Goal: Transaction & Acquisition: Purchase product/service

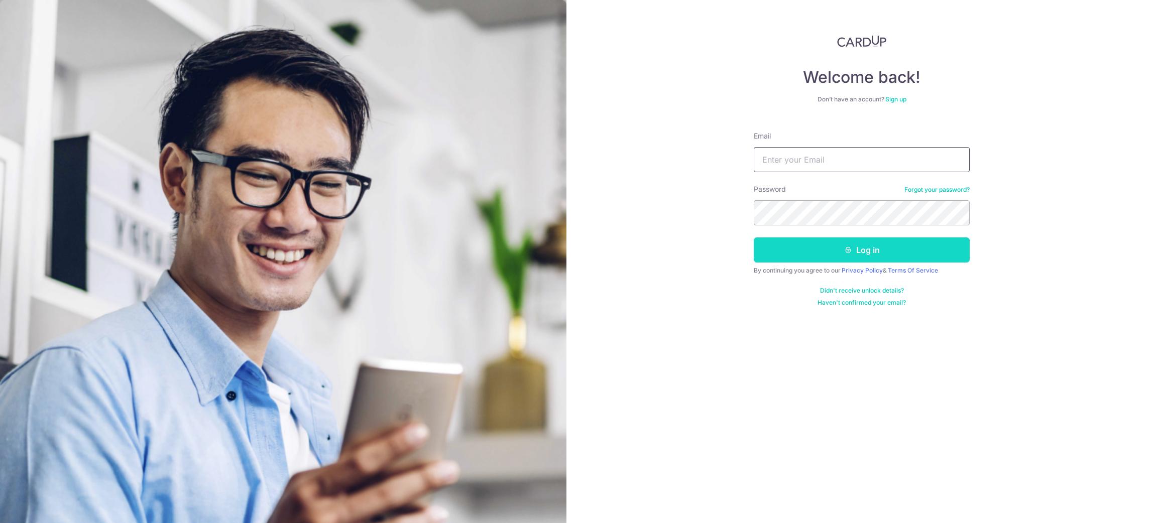
type input "[EMAIL_ADDRESS][DOMAIN_NAME]"
click at [880, 253] on button "Log in" at bounding box center [862, 250] width 216 height 25
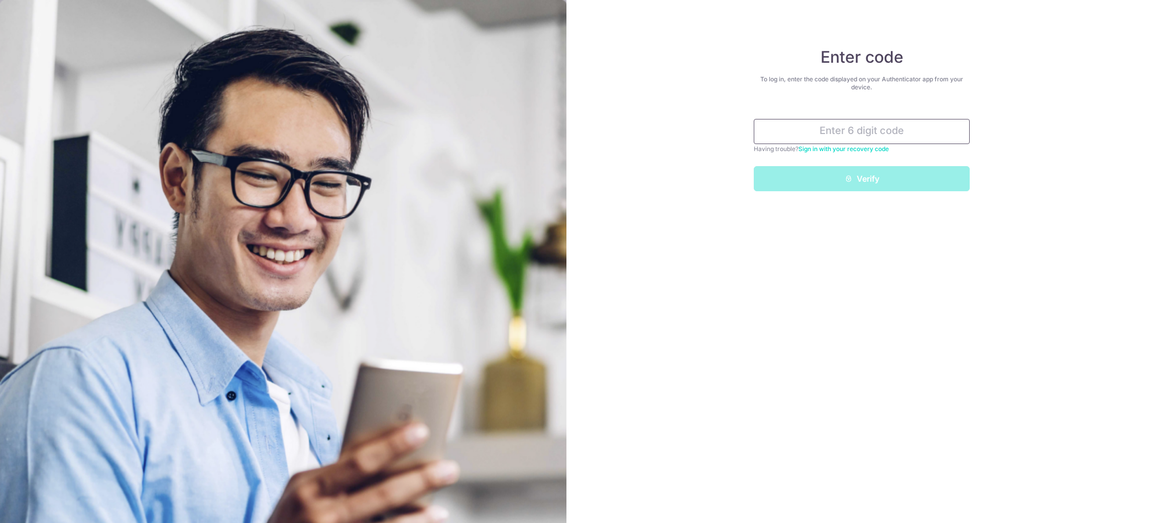
click at [894, 132] on input "text" at bounding box center [862, 131] width 216 height 25
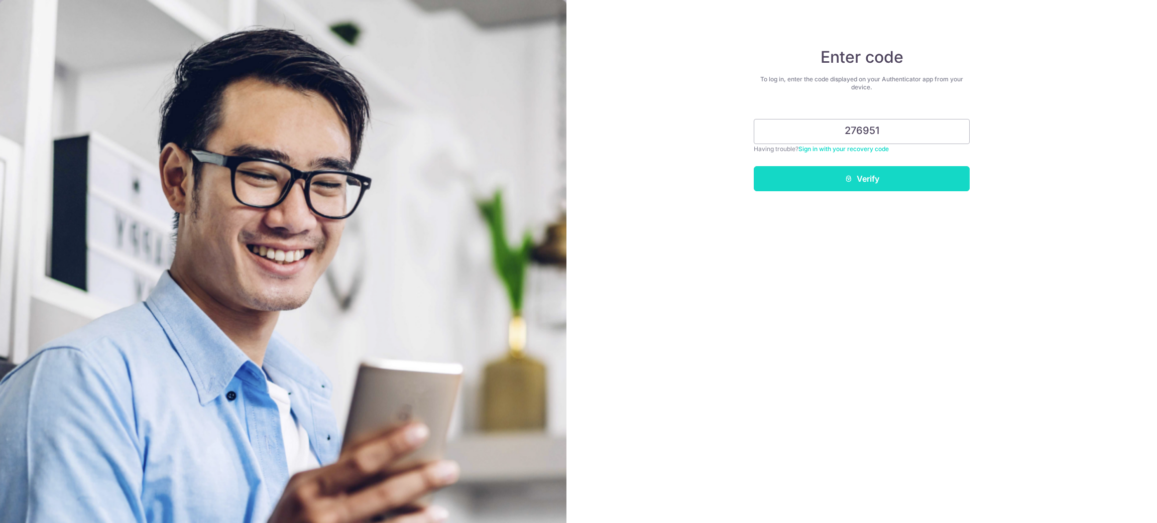
type input "276951"
click at [884, 186] on button "Verify" at bounding box center [862, 178] width 216 height 25
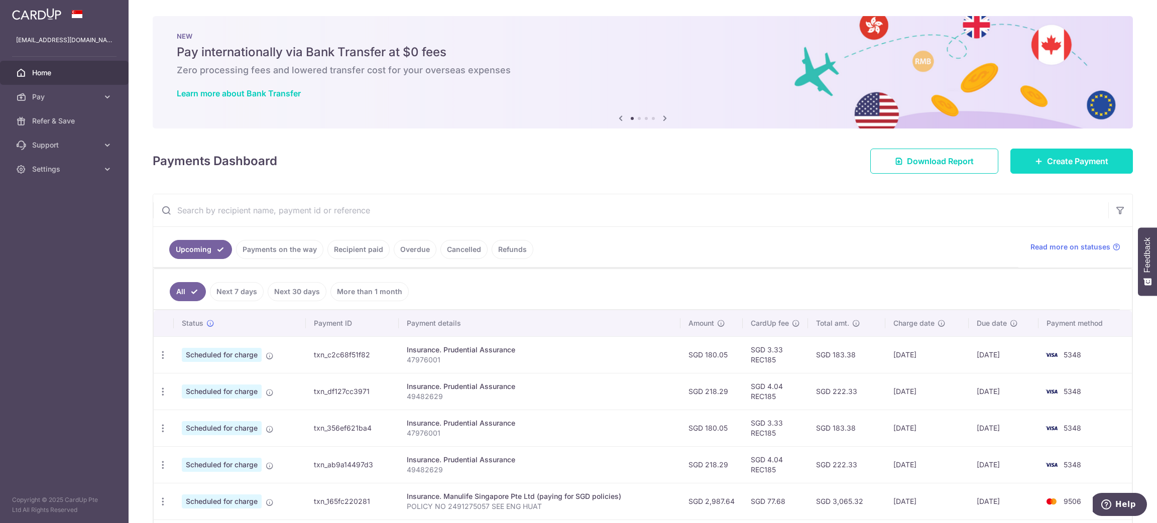
click at [1069, 167] on body "wrsee2@gmail.com Home Pay Payments Recipients Cards Refer & Save Support FAQ Co…" at bounding box center [578, 261] width 1157 height 523
click at [1032, 153] on link "Create Payment" at bounding box center [1072, 161] width 123 height 25
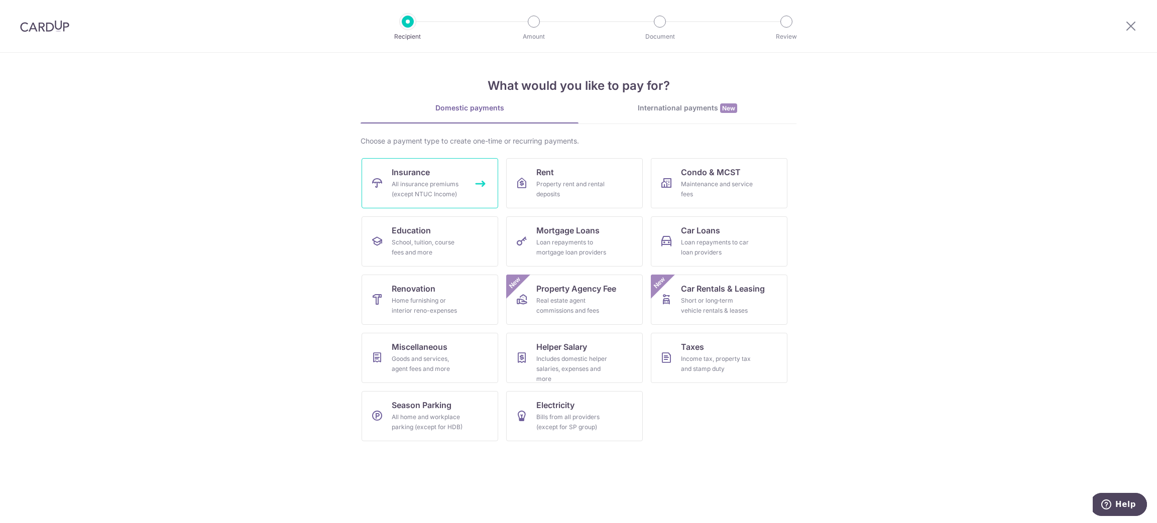
click at [450, 191] on div "All insurance premiums (except NTUC Income)" at bounding box center [428, 189] width 72 height 20
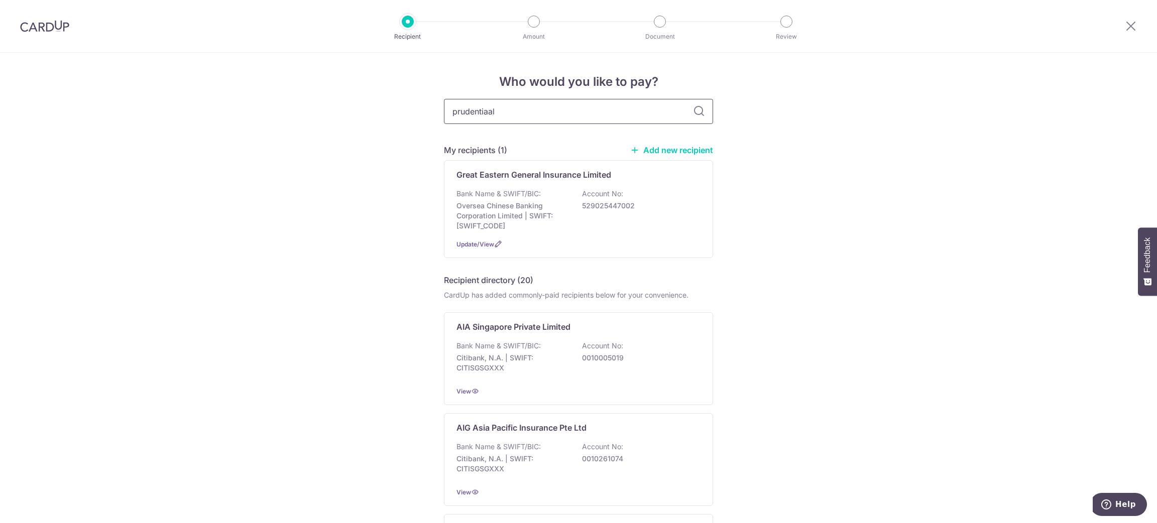
type input "prudentiaal"
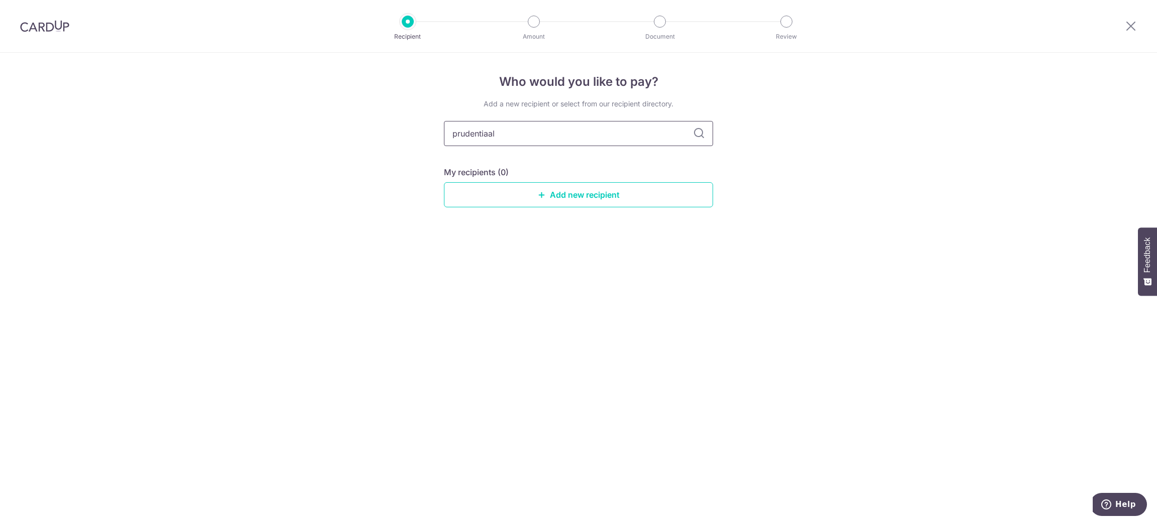
click at [550, 124] on input "prudentiaal" at bounding box center [578, 133] width 269 height 25
type input "prudential"
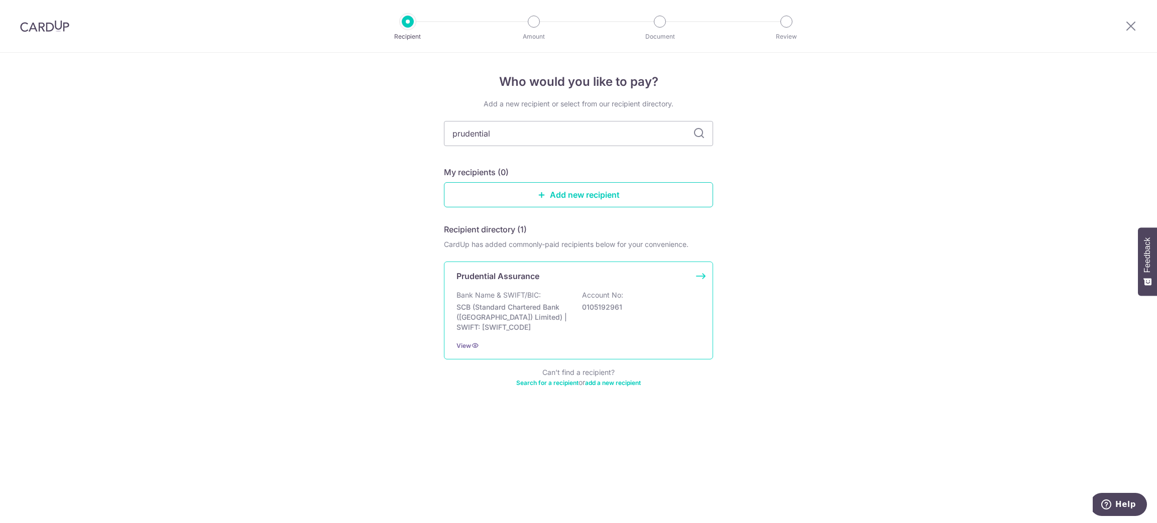
drag, startPoint x: 602, startPoint y: 219, endPoint x: 638, endPoint y: 308, distance: 96.6
click at [638, 308] on div "Bank Name & SWIFT/BIC: SCB (Standard Chartered Bank (Singapore) Limited) | SWIF…" at bounding box center [579, 311] width 244 height 42
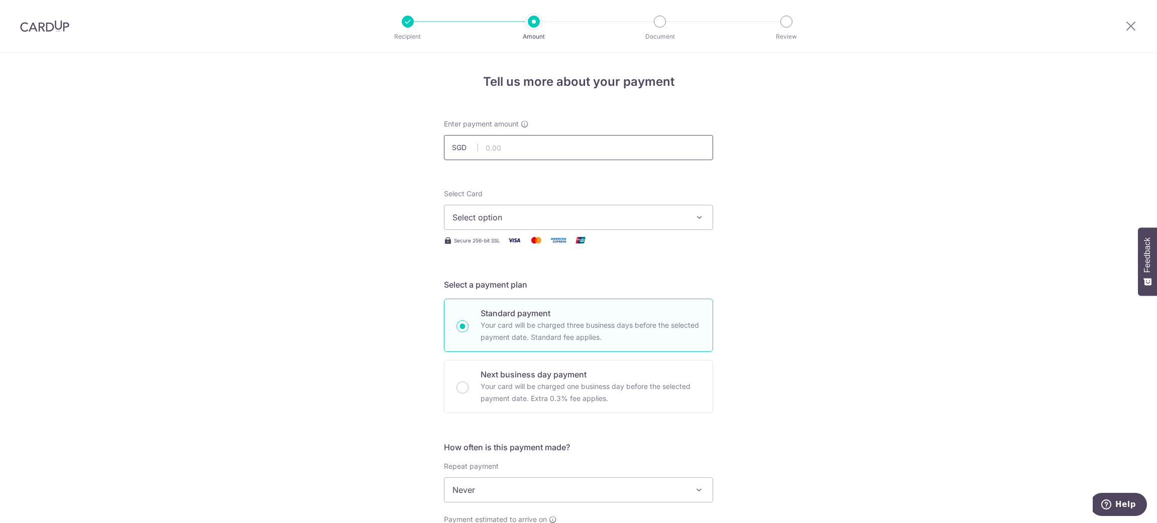
click at [565, 150] on input "text" at bounding box center [578, 147] width 269 height 25
type input "101.88"
click at [593, 225] on button "Select option" at bounding box center [578, 217] width 269 height 25
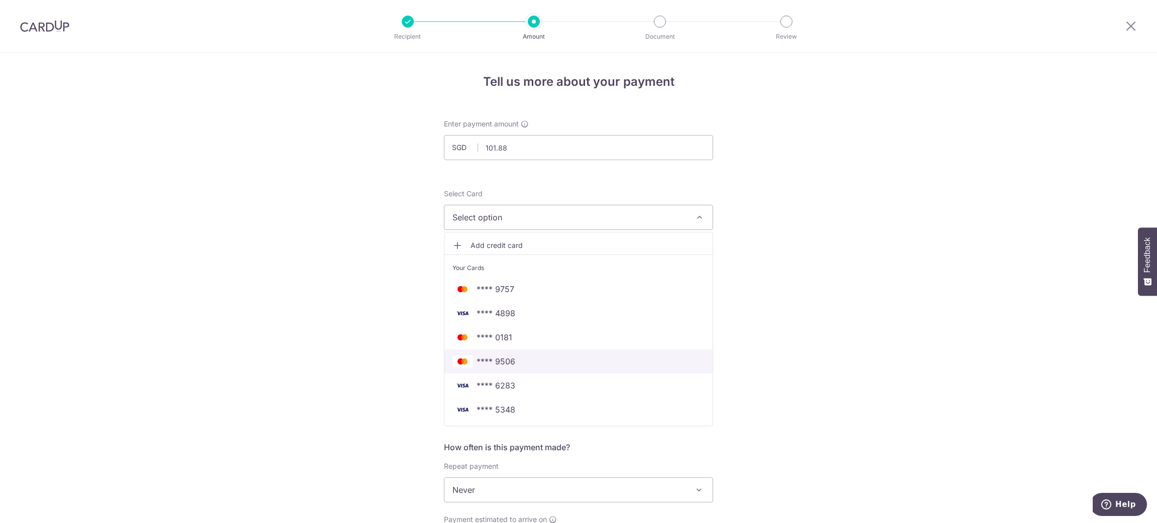
click at [537, 359] on span "**** 9506" at bounding box center [579, 362] width 252 height 12
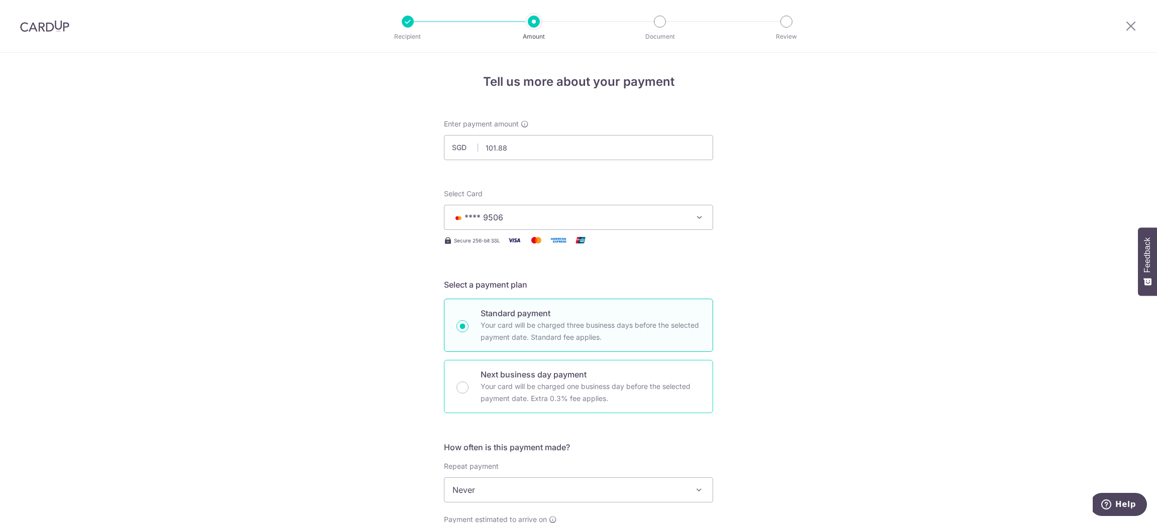
scroll to position [226, 0]
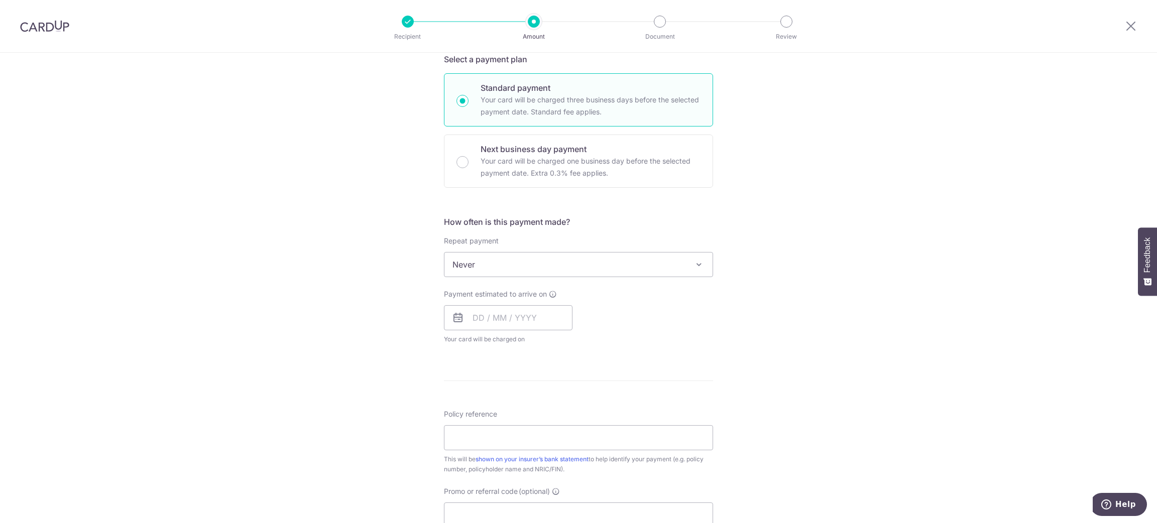
click at [638, 268] on span "Never" at bounding box center [579, 265] width 268 height 24
click at [804, 252] on div "Tell us more about your payment Enter payment amount SGD 101.88 101.88 Select C…" at bounding box center [578, 302] width 1157 height 950
click at [502, 322] on input "text" at bounding box center [508, 317] width 129 height 25
click at [503, 412] on link "7" at bounding box center [505, 409] width 16 height 16
type input "07/10/2025"
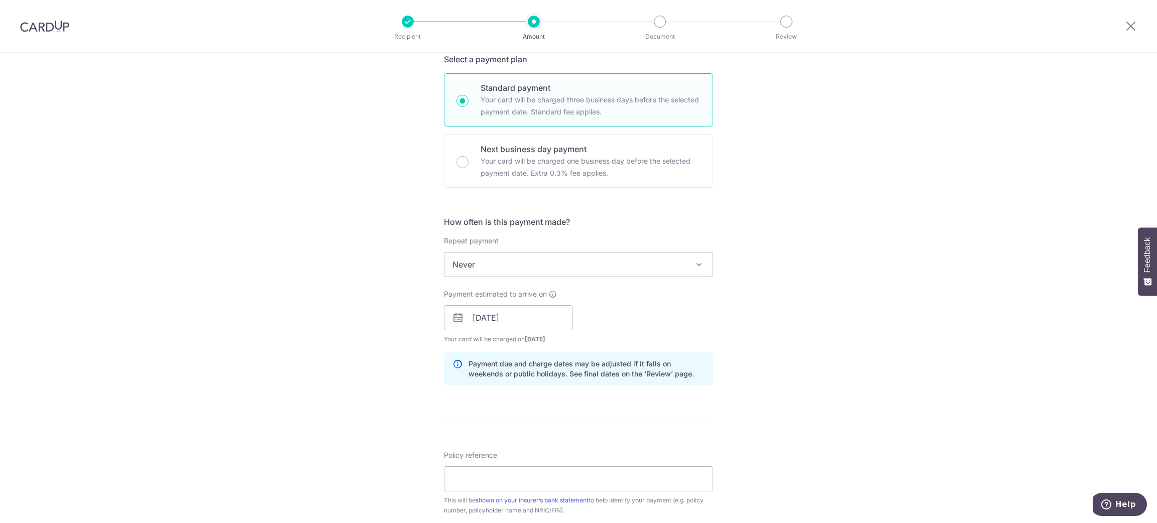
click at [703, 310] on div "Payment estimated to arrive on 07/10/2025 Prev Next Oct Nov Dec 2025 2026 2027 …" at bounding box center [578, 316] width 281 height 55
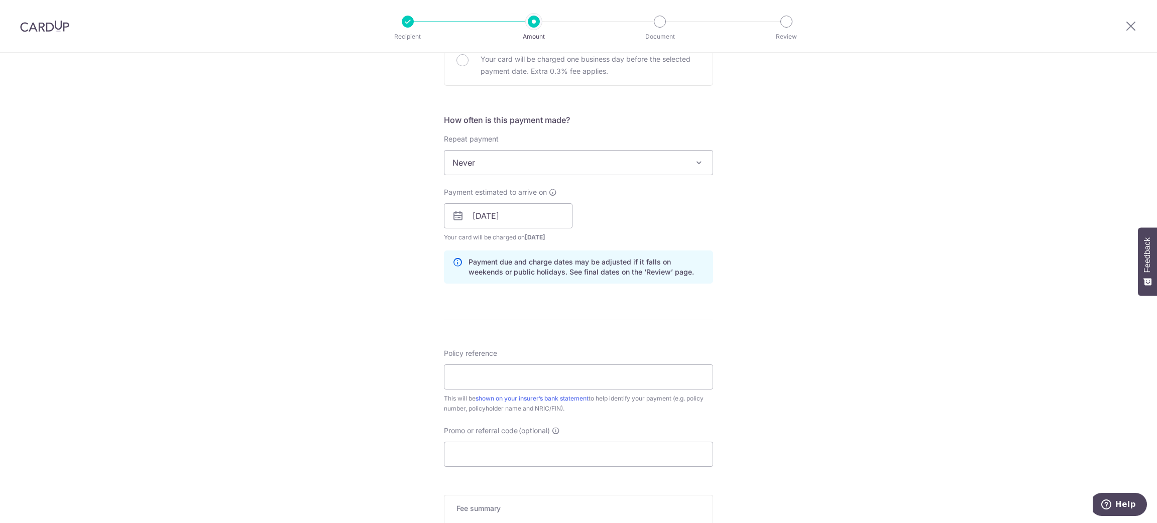
scroll to position [452, 0]
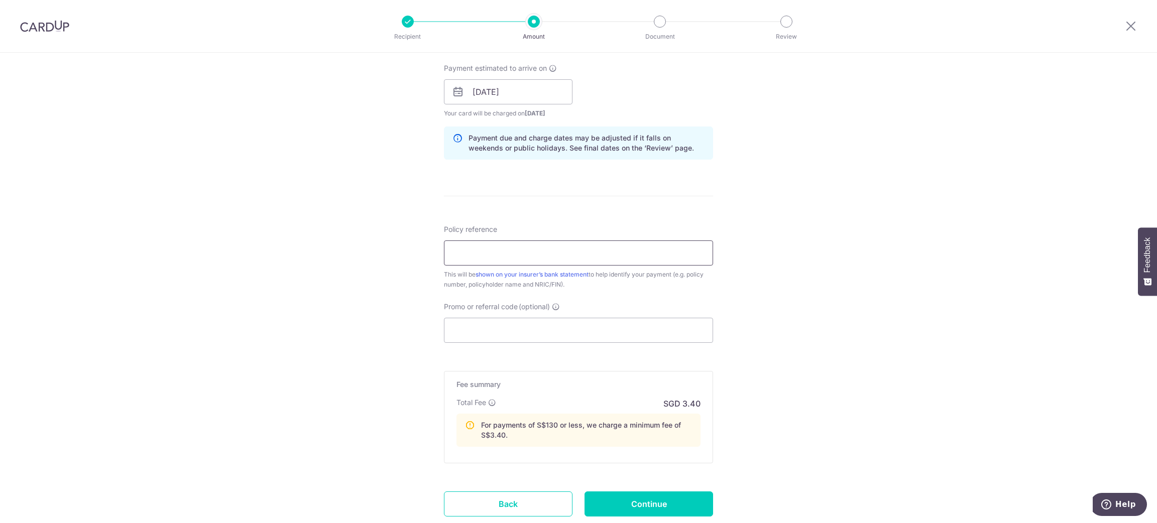
click at [629, 264] on input "Policy reference" at bounding box center [578, 253] width 269 height 25
type input "5007"
drag, startPoint x: 475, startPoint y: 256, endPoint x: 348, endPoint y: 253, distance: 127.1
click at [348, 253] on div "Tell us more about your payment Enter payment amount SGD 101.88 101.88 Select C…" at bounding box center [578, 96] width 1157 height 991
click at [470, 253] on input "Policy reference" at bounding box center [578, 253] width 269 height 25
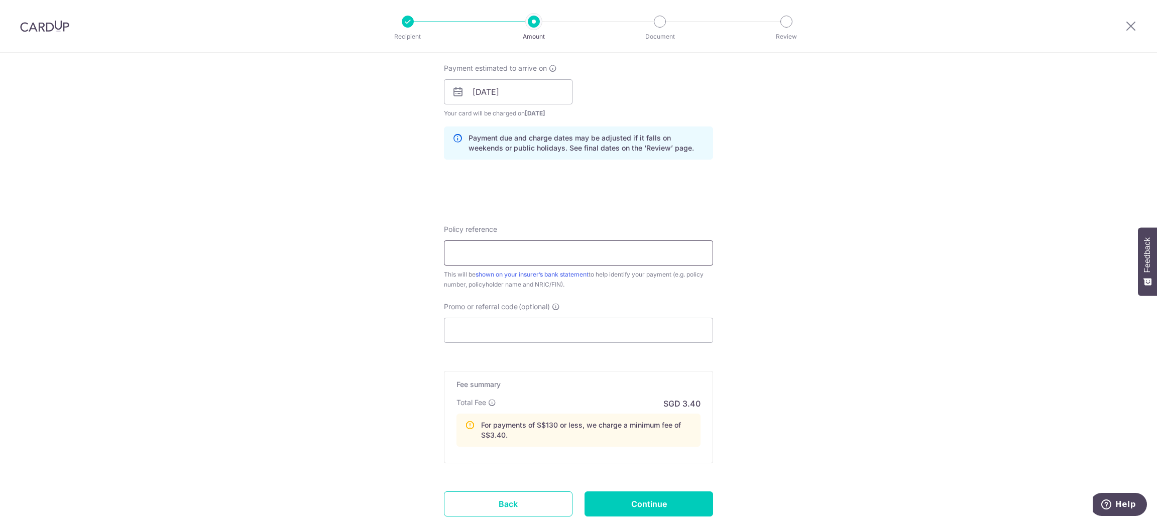
paste input "50070994"
type input "50070994 SEE ENG HUAT S1413831E"
click at [831, 320] on div "Tell us more about your payment Enter payment amount SGD 101.88 101.88 Select C…" at bounding box center [578, 96] width 1157 height 991
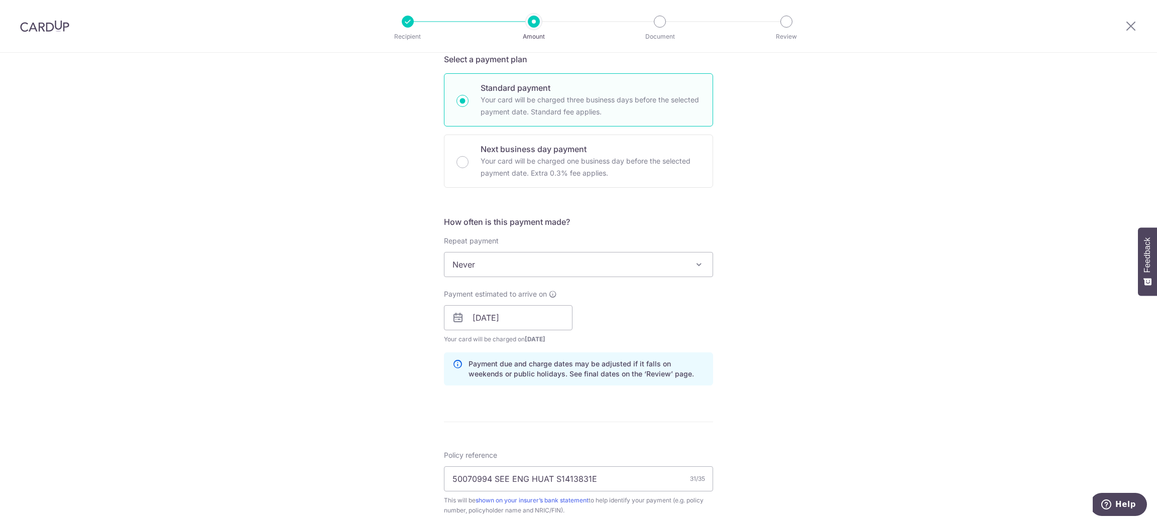
scroll to position [376, 0]
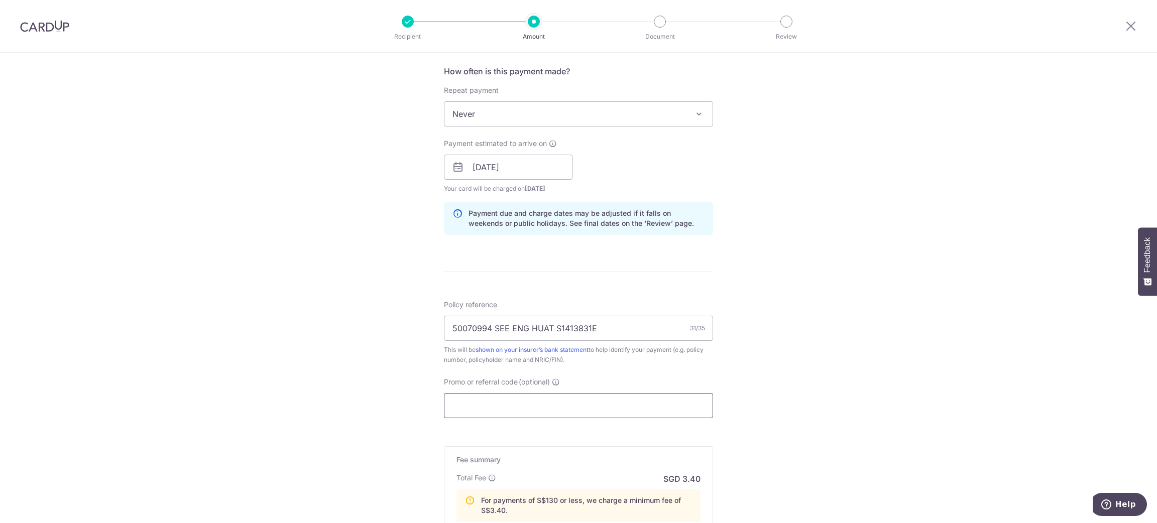
click at [660, 417] on input "Promo or referral code (optional)" at bounding box center [578, 405] width 269 height 25
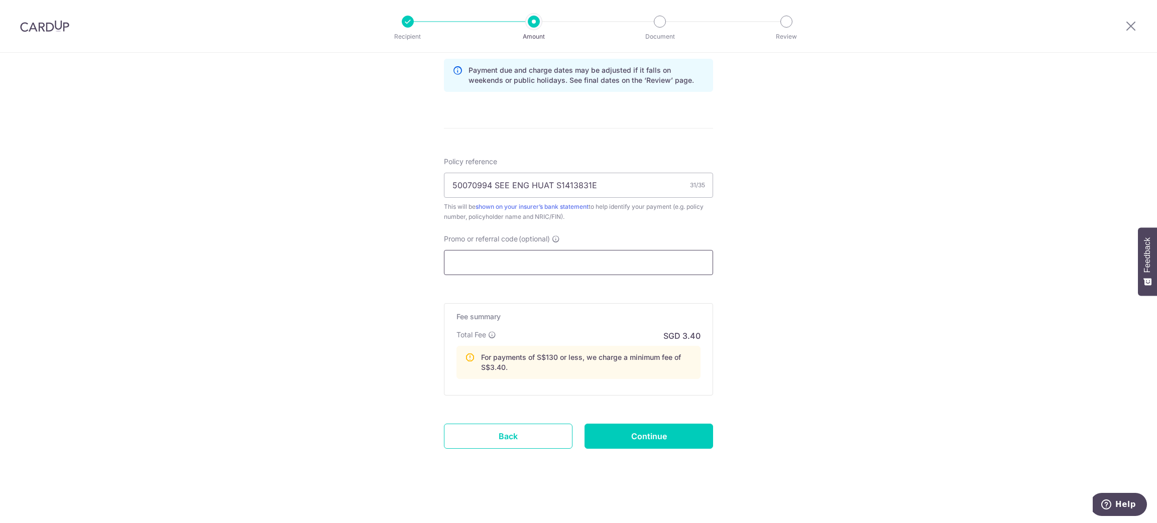
scroll to position [520, 0]
click at [1104, 501] on icon "Help" at bounding box center [1107, 505] width 10 height 10
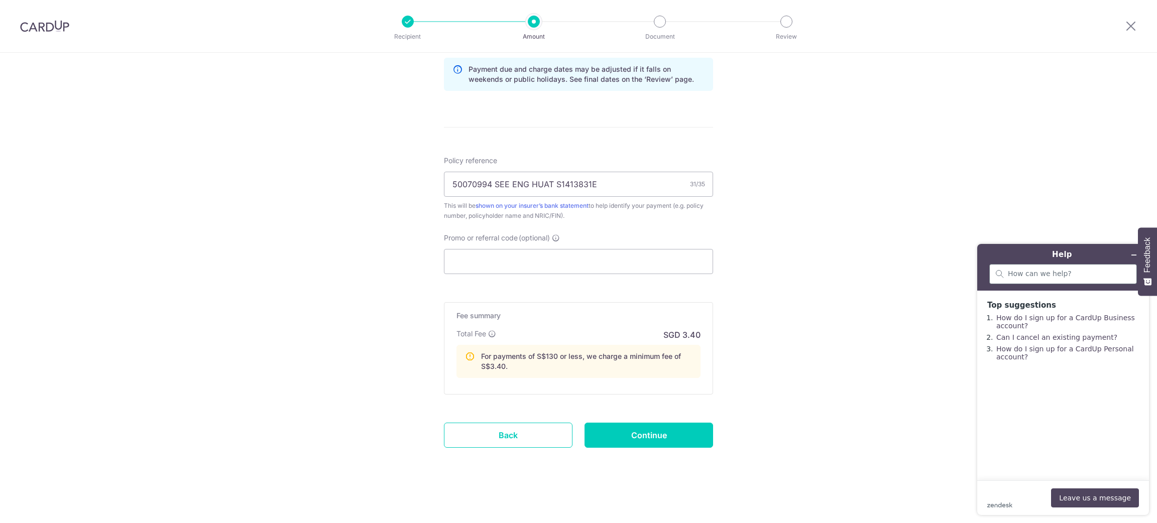
click at [1102, 282] on div at bounding box center [1063, 274] width 148 height 20
type input "promocode"
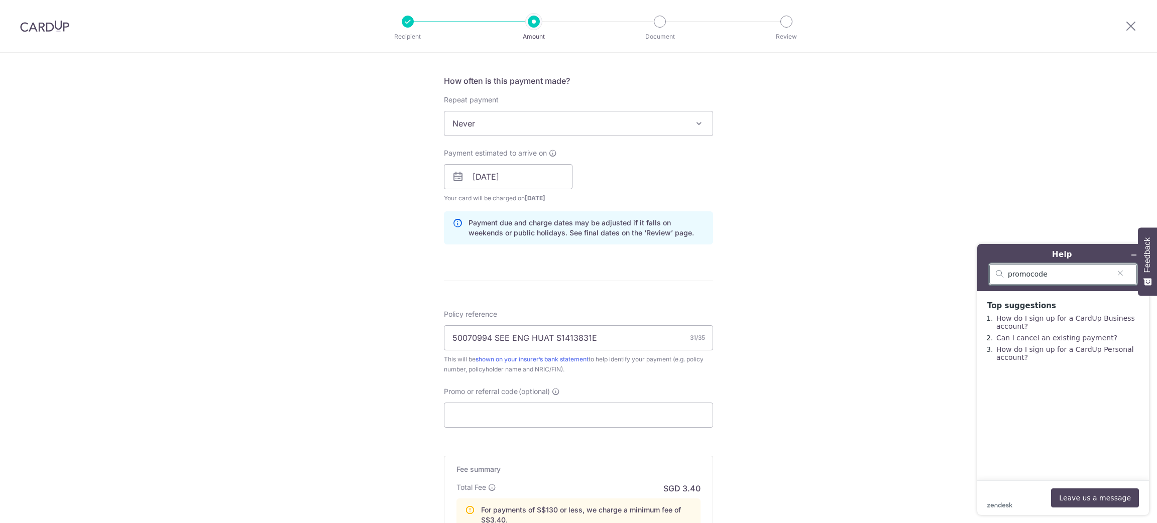
scroll to position [452, 0]
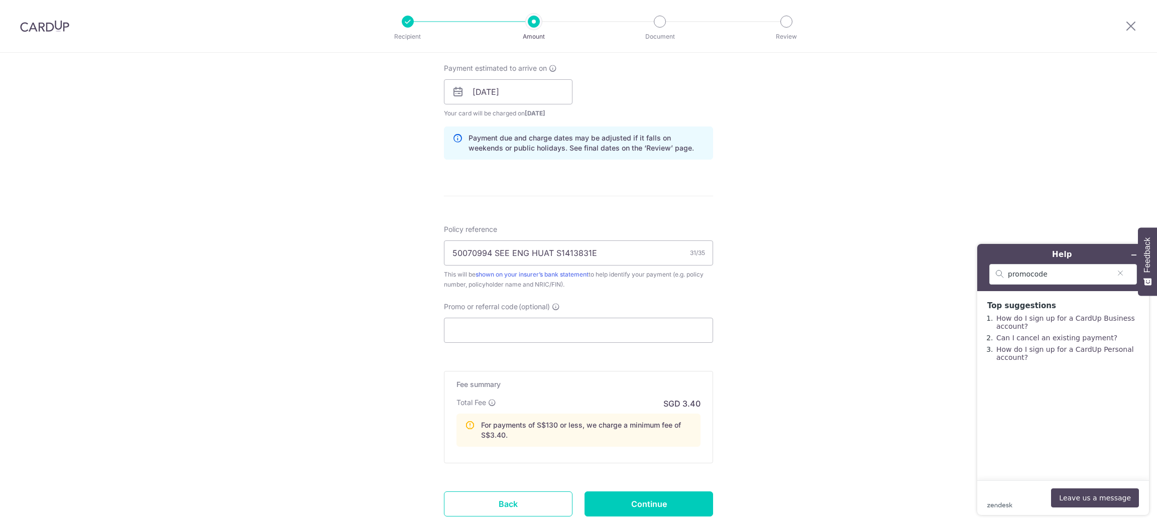
click at [547, 315] on div "Promo or referral code (optional) The discounted fee will be shown on the revie…" at bounding box center [578, 322] width 269 height 41
click at [552, 328] on input "Promo or referral code (optional)" at bounding box center [578, 330] width 269 height 25
type input "F"
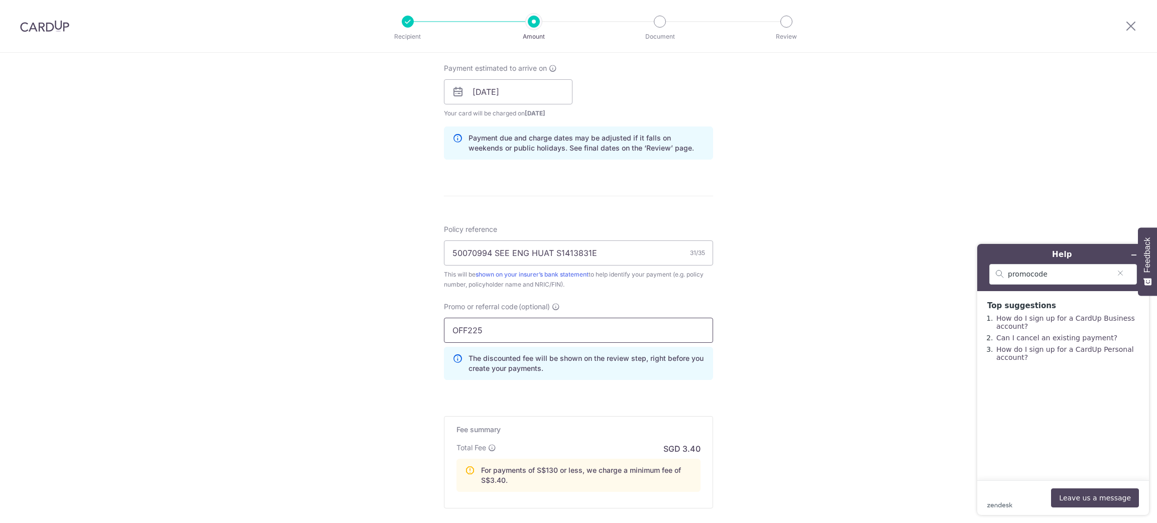
type input "OFF225"
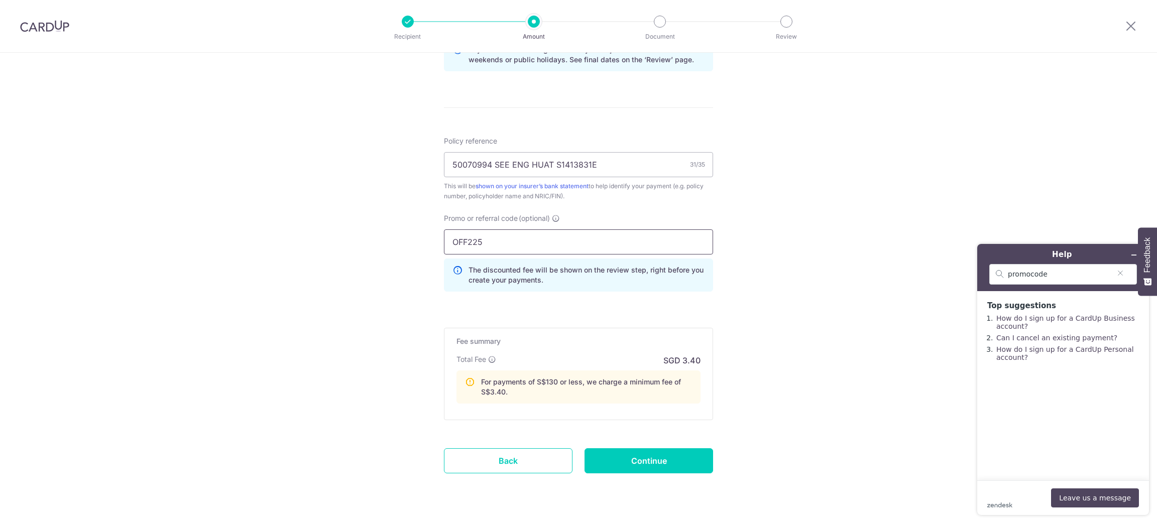
scroll to position [567, 0]
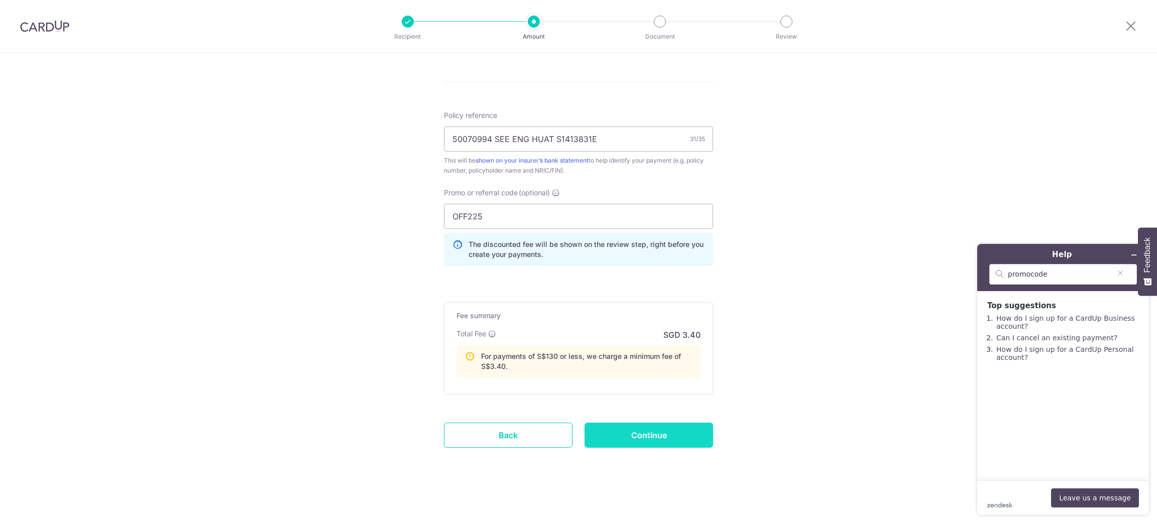
click at [688, 444] on input "Continue" at bounding box center [649, 435] width 129 height 25
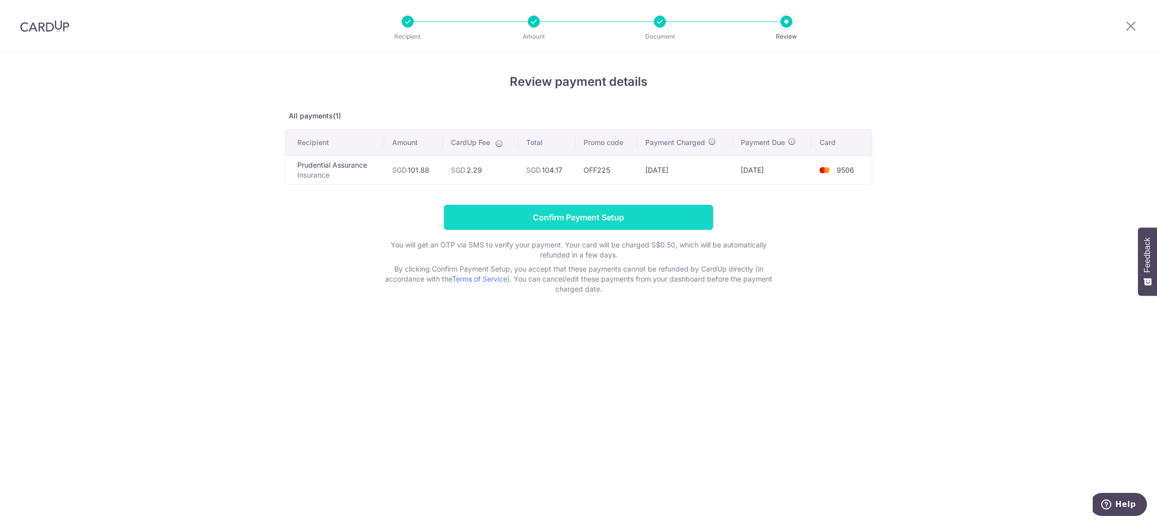
click at [650, 210] on input "Confirm Payment Setup" at bounding box center [578, 217] width 269 height 25
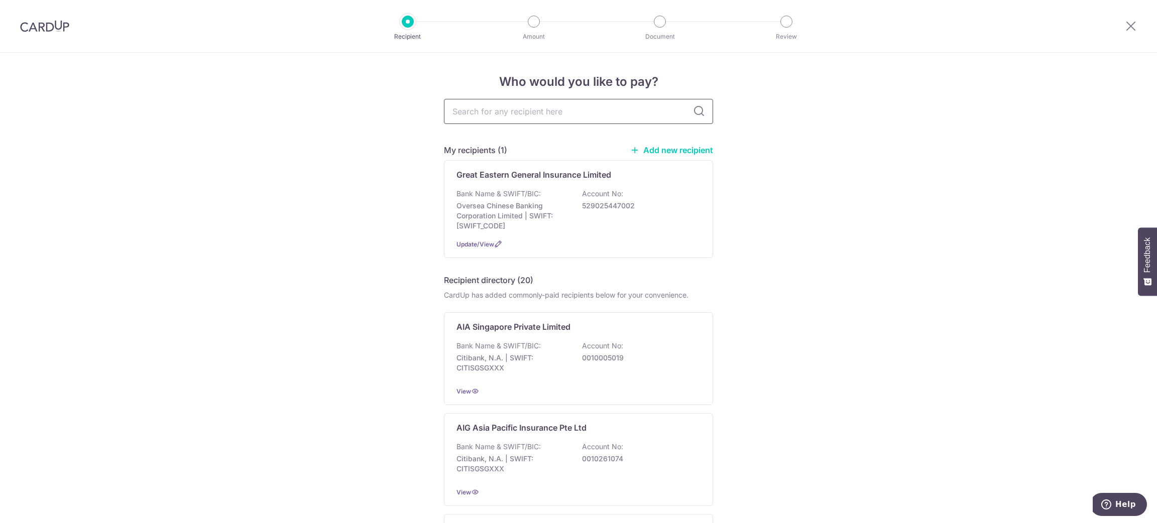
click at [571, 113] on input "text" at bounding box center [578, 111] width 269 height 25
type input "PRUDENTI"
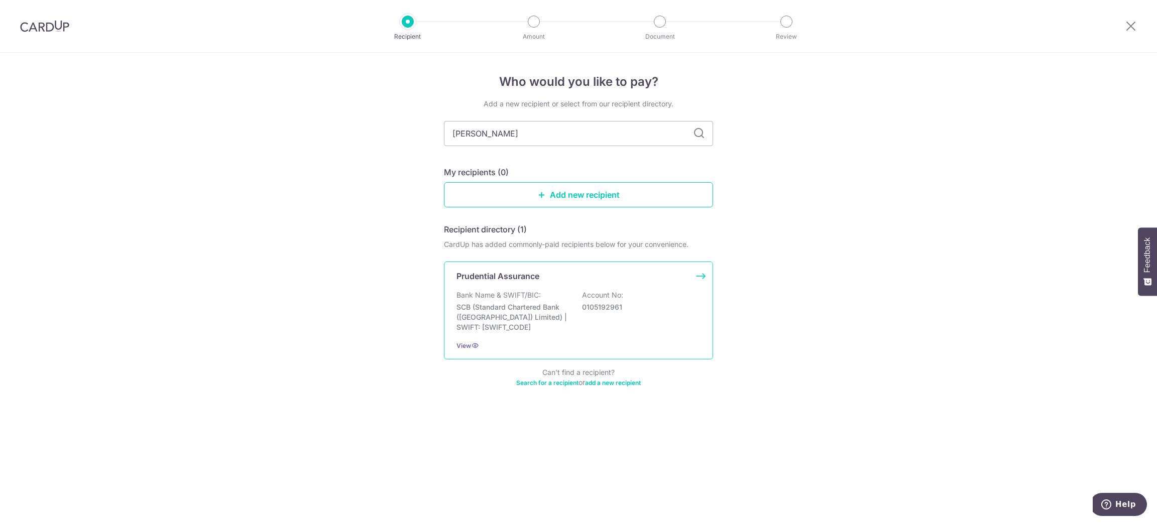
click at [603, 286] on div "Prudential Assurance Bank Name & SWIFT/BIC: SCB (Standard Chartered Bank (Singa…" at bounding box center [578, 311] width 269 height 98
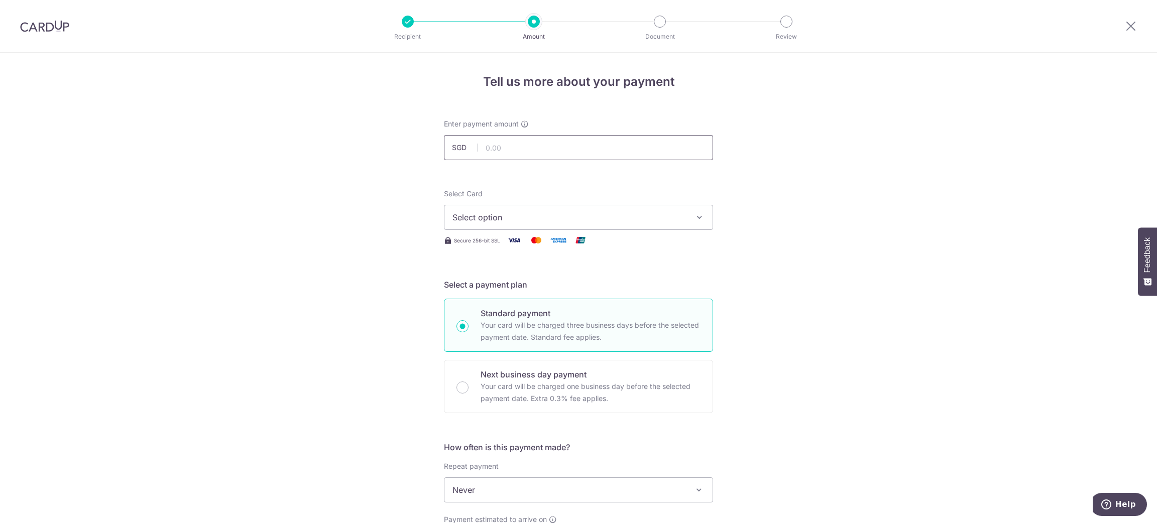
click at [508, 144] on input "text" at bounding box center [578, 147] width 269 height 25
paste input "1,544.40"
type input "1,544.40"
drag, startPoint x: 854, startPoint y: 181, endPoint x: 641, endPoint y: 222, distance: 216.9
click at [854, 181] on div "Tell us more about your payment Enter payment amount SGD 1,544.40 1544.40 Selec…" at bounding box center [578, 507] width 1157 height 909
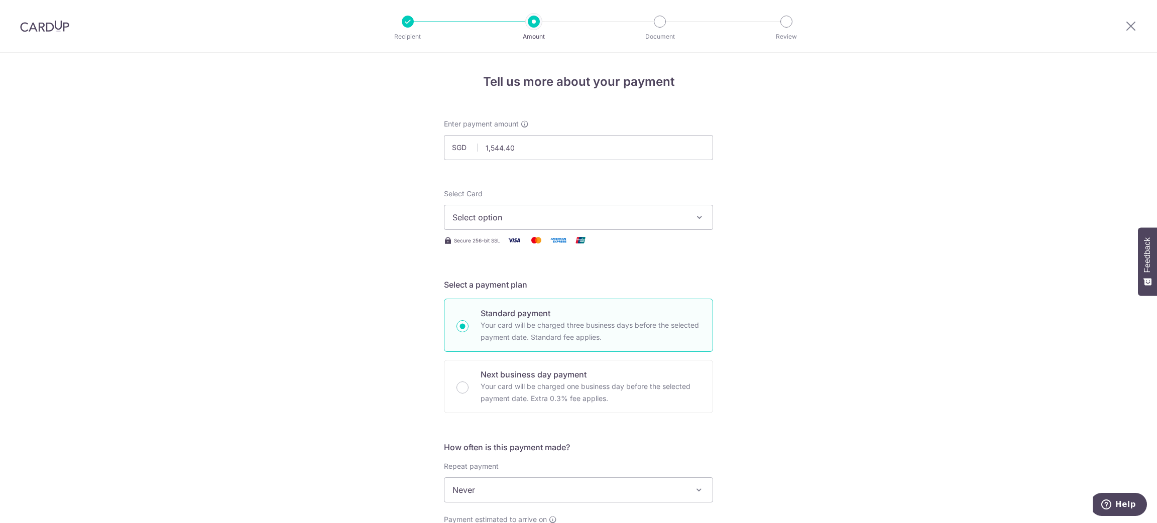
click at [617, 226] on button "Select option" at bounding box center [578, 217] width 269 height 25
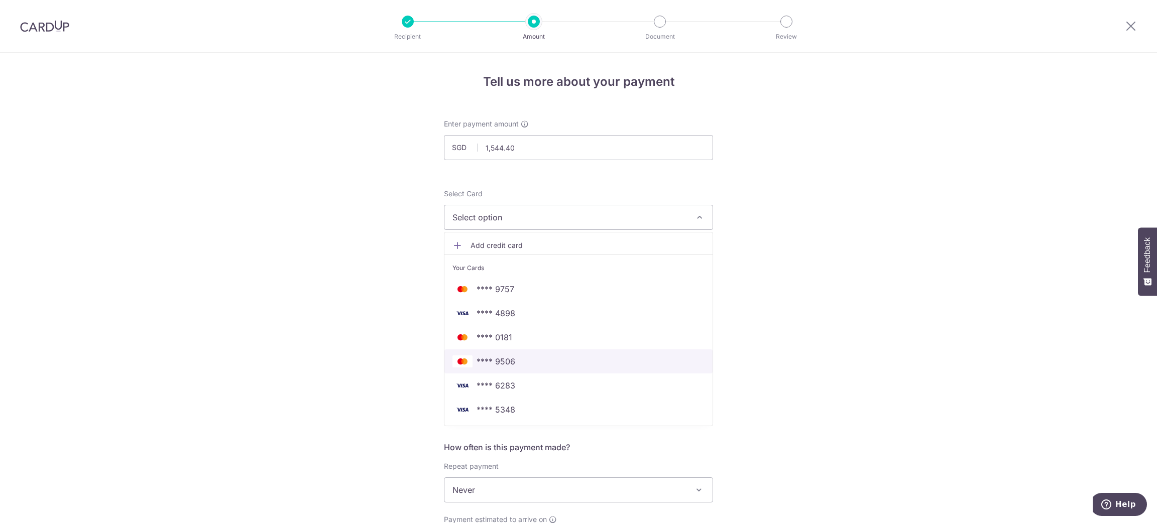
click at [600, 363] on span "**** 9506" at bounding box center [579, 362] width 252 height 12
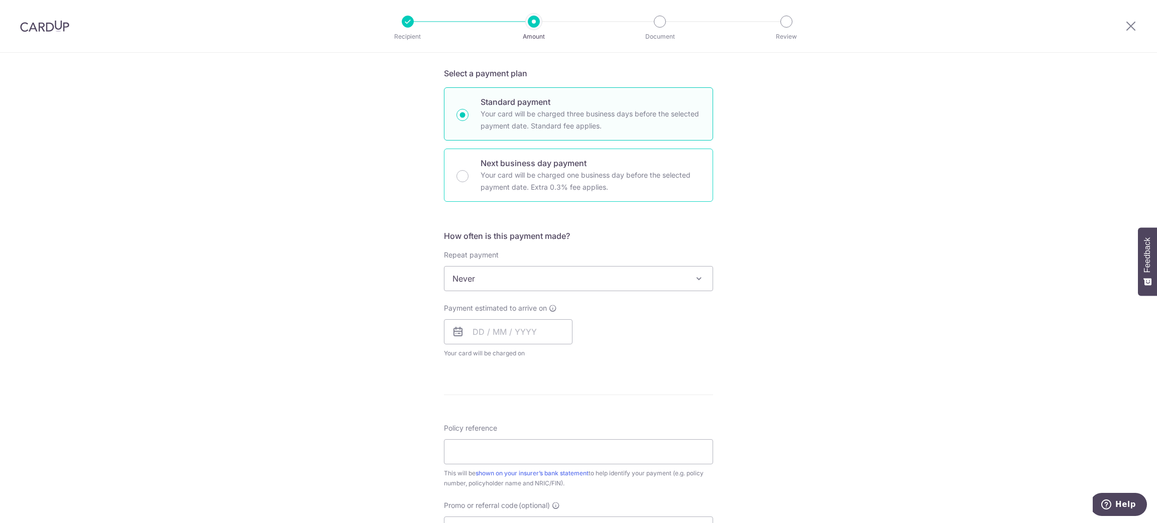
scroll to position [376, 0]
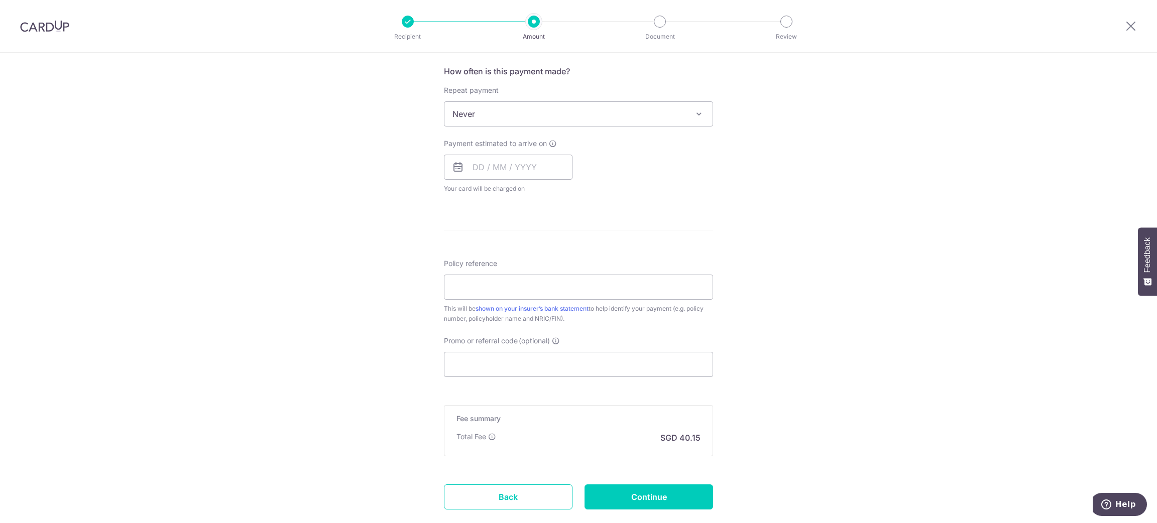
click at [623, 120] on span "Never" at bounding box center [579, 114] width 268 height 24
click at [888, 167] on div "Tell us more about your payment Enter payment amount SGD 1,544.40 1544.40 Selec…" at bounding box center [578, 131] width 1157 height 909
click at [516, 166] on input "text" at bounding box center [508, 167] width 129 height 25
click at [497, 262] on link "7" at bounding box center [505, 259] width 16 height 16
type input "07/10/2025"
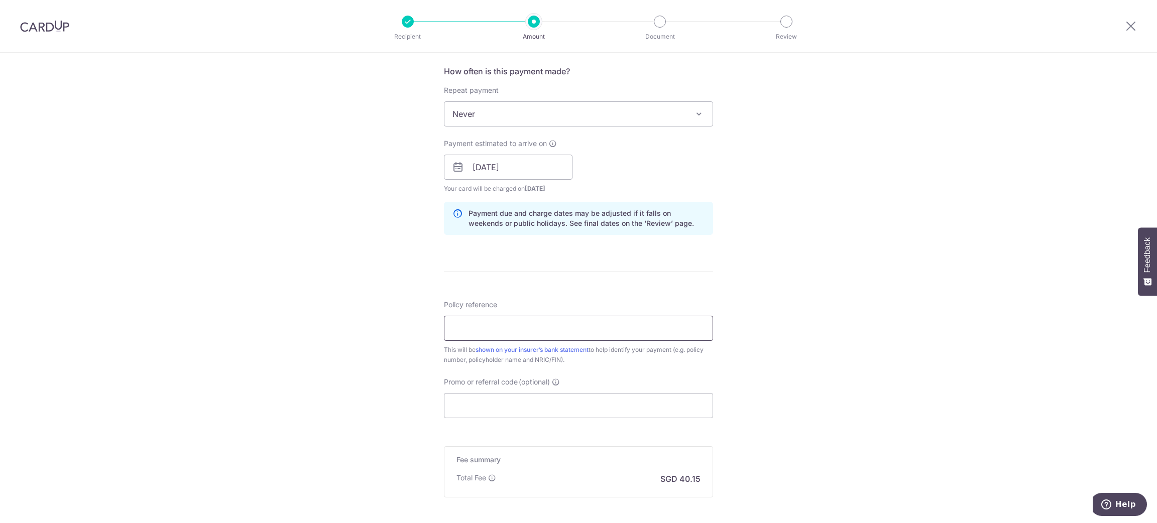
click at [525, 331] on input "Policy reference" at bounding box center [578, 328] width 269 height 25
type input "53381231 SEE ENG HUAT S1413831E"
click at [506, 399] on input "Promo or referral code (optional)" at bounding box center [578, 405] width 269 height 25
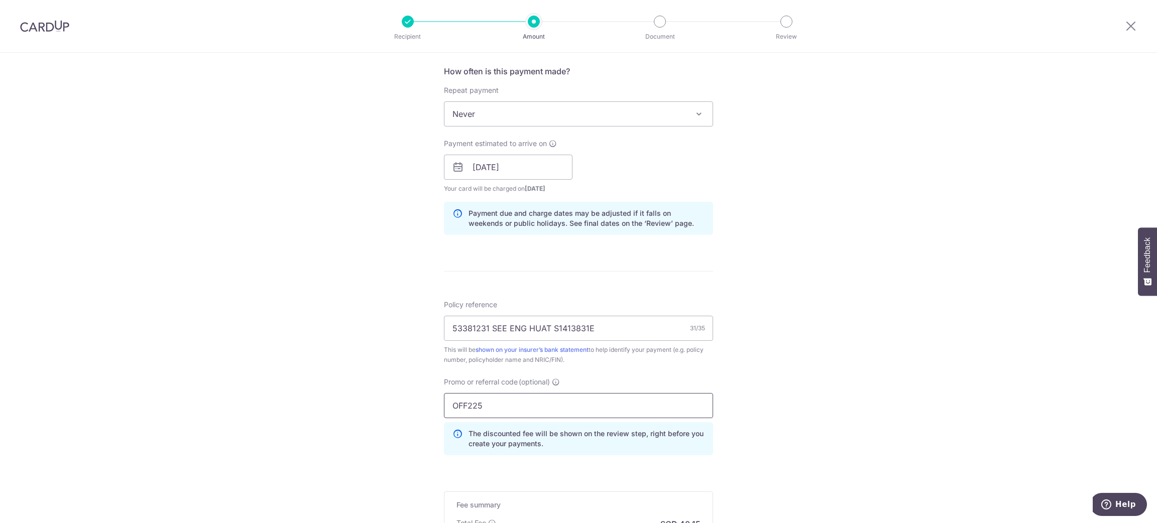
type input "OFF225"
click at [845, 277] on div "Tell us more about your payment Enter payment amount SGD 1,544.40 1544.40 Selec…" at bounding box center [578, 174] width 1157 height 995
click at [790, 343] on div "Tell us more about your payment Enter payment amount SGD 1,544.40 1544.40 Selec…" at bounding box center [578, 174] width 1157 height 995
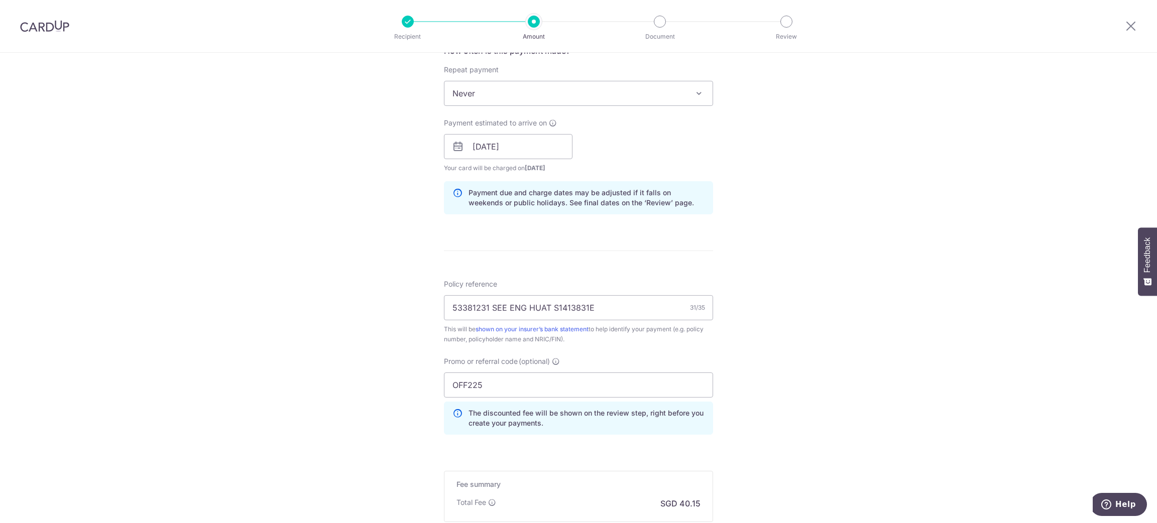
scroll to position [525, 0]
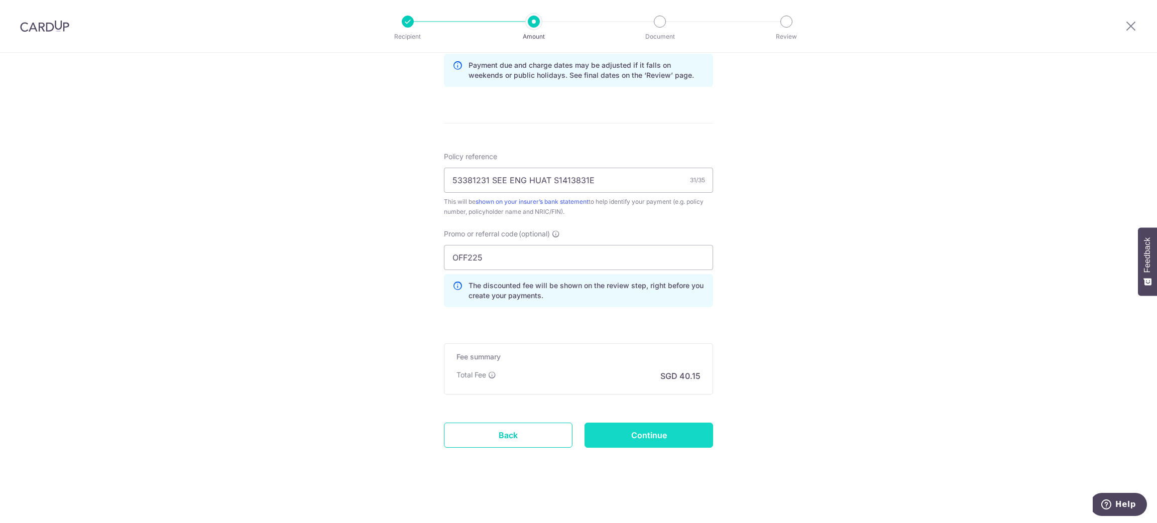
click at [636, 443] on input "Continue" at bounding box center [649, 435] width 129 height 25
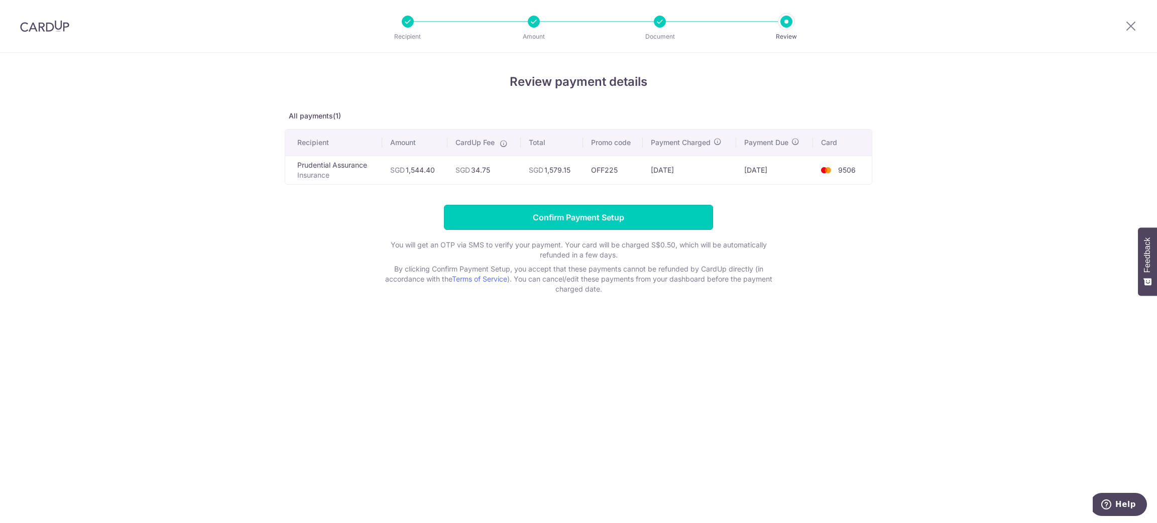
drag, startPoint x: 643, startPoint y: 215, endPoint x: 640, endPoint y: 89, distance: 126.6
click at [686, 177] on div "Review payment details All payments(1) Recipient Amount CardUp Fee Total Promo …" at bounding box center [579, 184] width 588 height 222
click at [593, 223] on input "Confirm Payment Setup" at bounding box center [578, 217] width 269 height 25
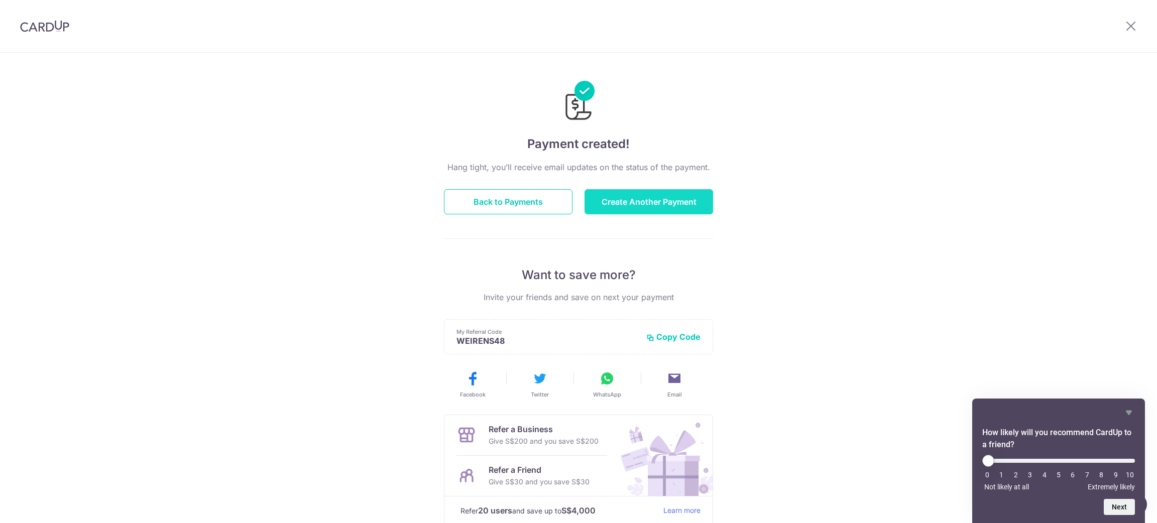
click at [620, 204] on button "Create Another Payment" at bounding box center [649, 201] width 129 height 25
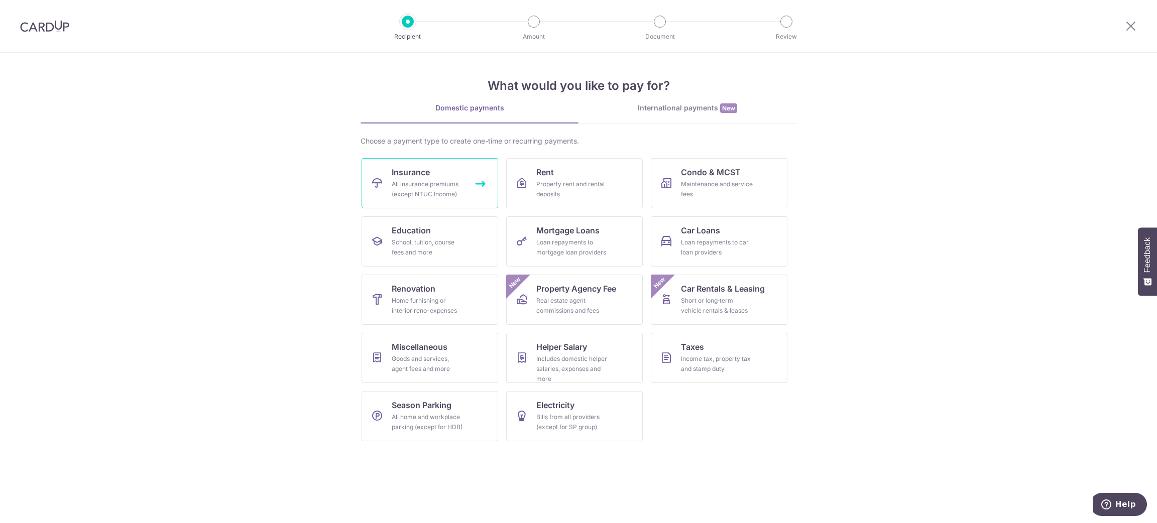
click at [414, 189] on div "All insurance premiums (except NTUC Income)" at bounding box center [428, 189] width 72 height 20
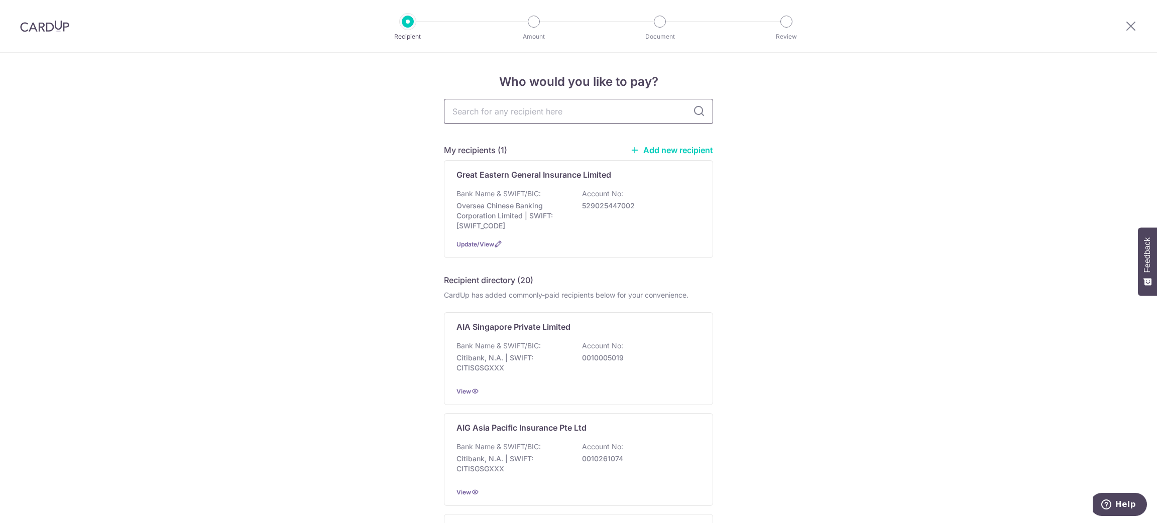
click at [546, 109] on input "text" at bounding box center [578, 111] width 269 height 25
click at [547, 116] on input "text" at bounding box center [578, 111] width 269 height 25
type input "prudential"
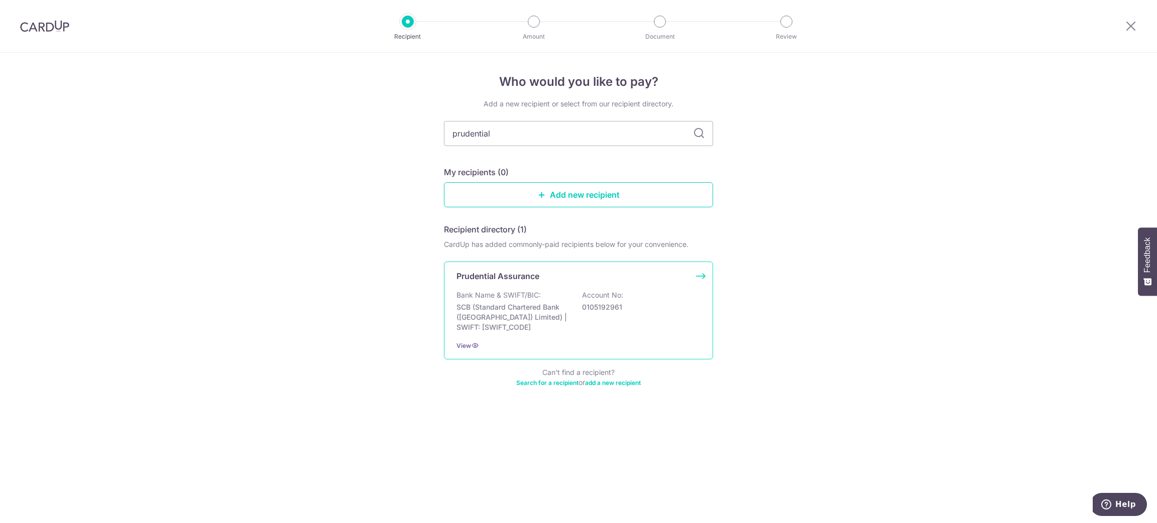
click at [544, 271] on div "Prudential Assurance" at bounding box center [573, 276] width 232 height 12
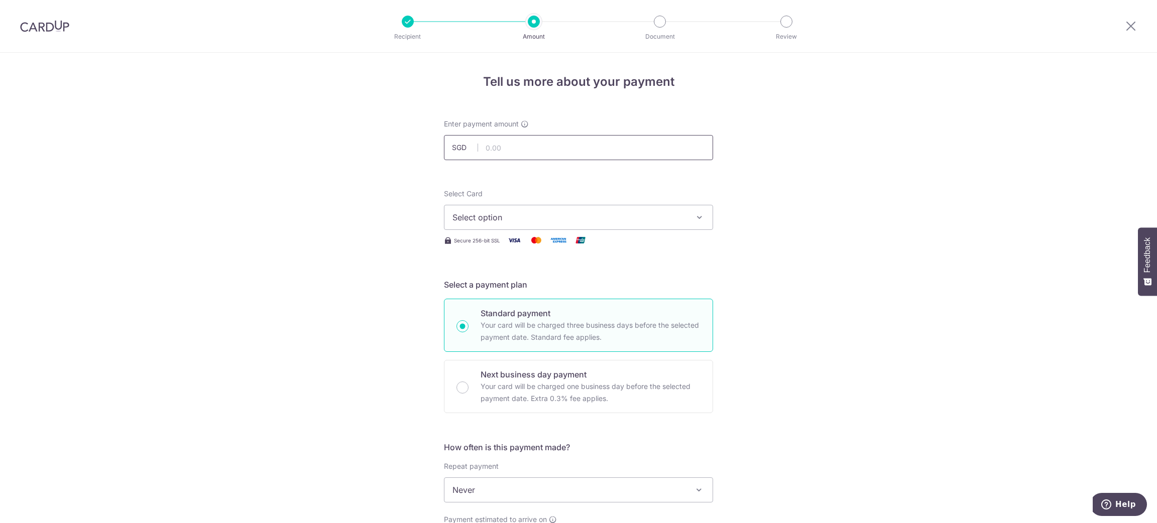
click at [541, 141] on input "text" at bounding box center [578, 147] width 269 height 25
paste input "1,184.40"
type input "1,184.40"
click at [743, 191] on div "Tell us more about your payment Enter payment amount SGD 1,184.40 1184.40 Selec…" at bounding box center [578, 507] width 1157 height 909
click at [607, 213] on span "Select option" at bounding box center [570, 217] width 234 height 12
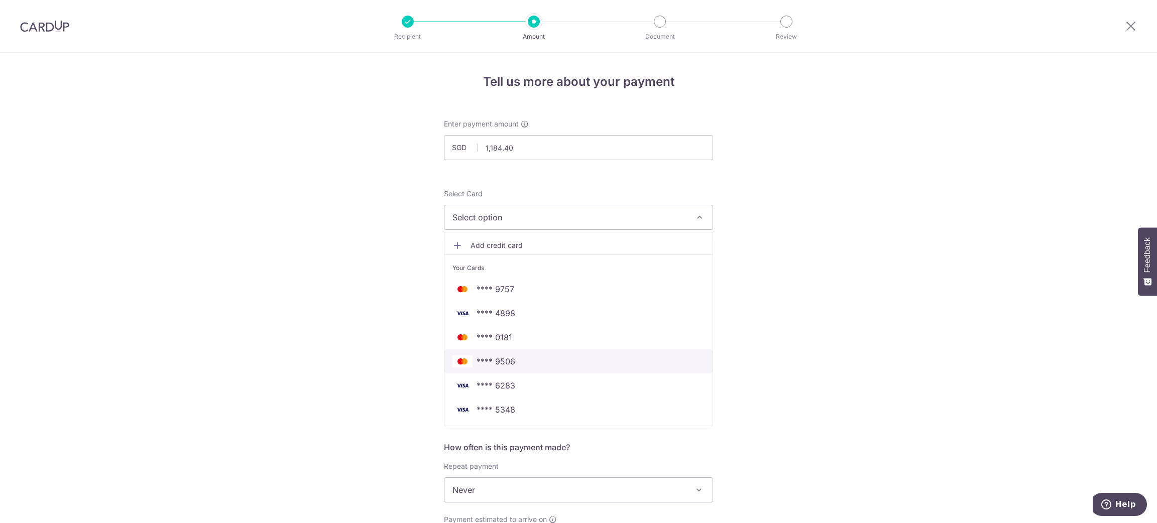
click at [568, 363] on span "**** 9506" at bounding box center [579, 362] width 252 height 12
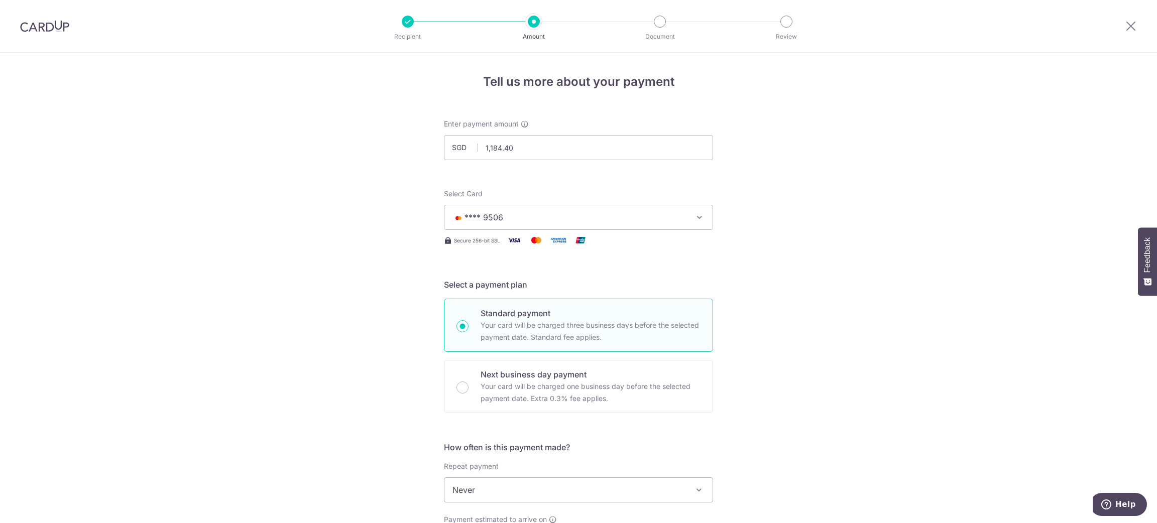
scroll to position [151, 0]
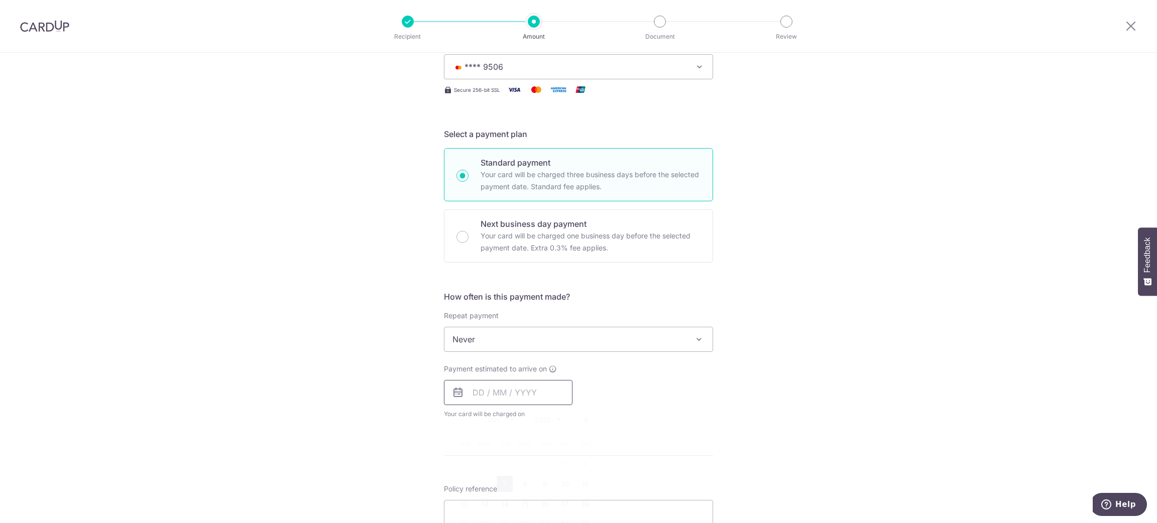
click at [538, 396] on input "text" at bounding box center [508, 392] width 129 height 25
click at [502, 487] on link "7" at bounding box center [505, 484] width 16 height 16
type input "07/10/2025"
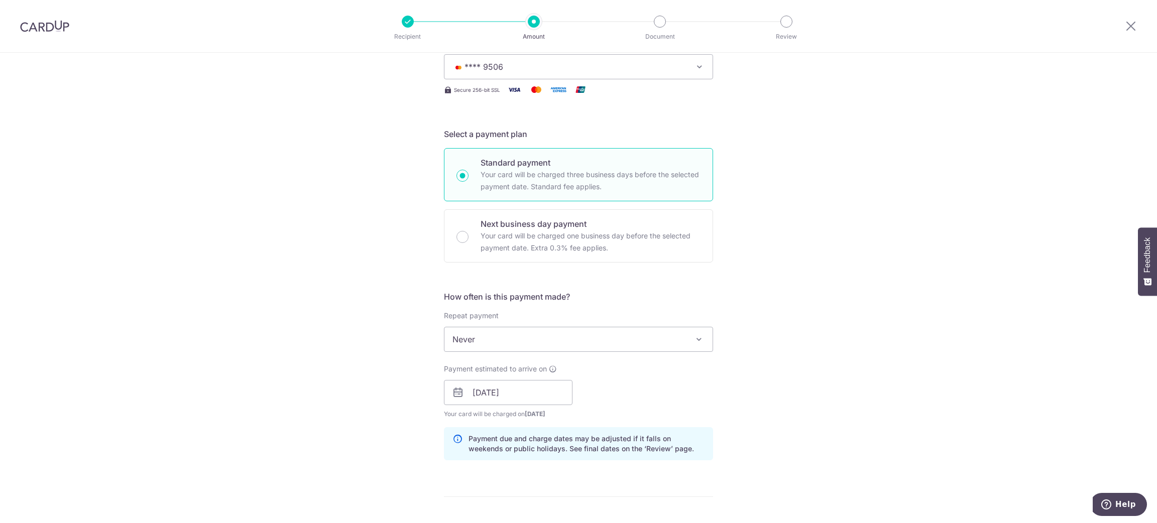
click at [794, 411] on div "Tell us more about your payment Enter payment amount SGD 1,184.40 1184.40 Selec…" at bounding box center [578, 377] width 1157 height 950
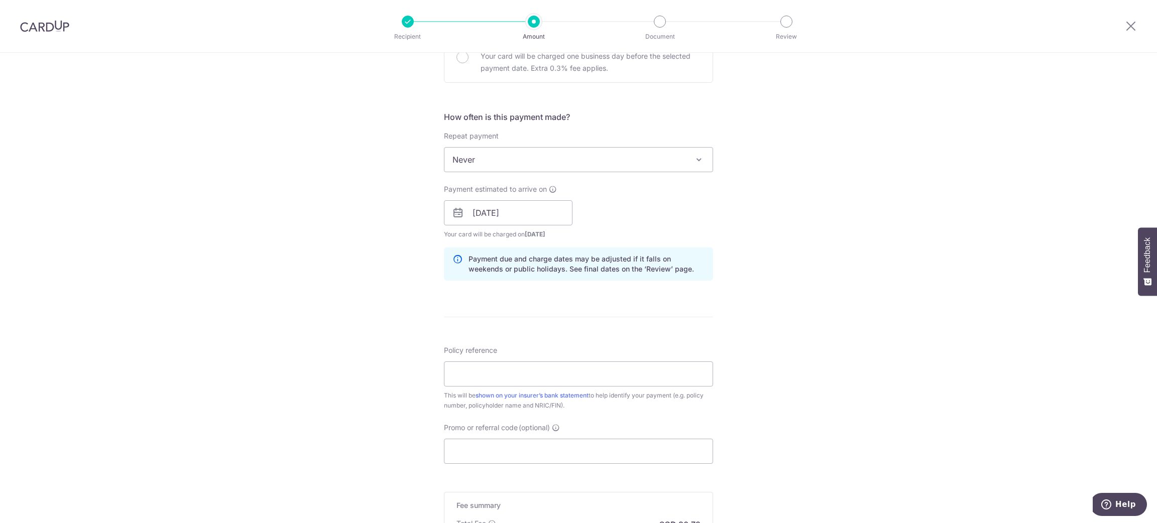
scroll to position [376, 0]
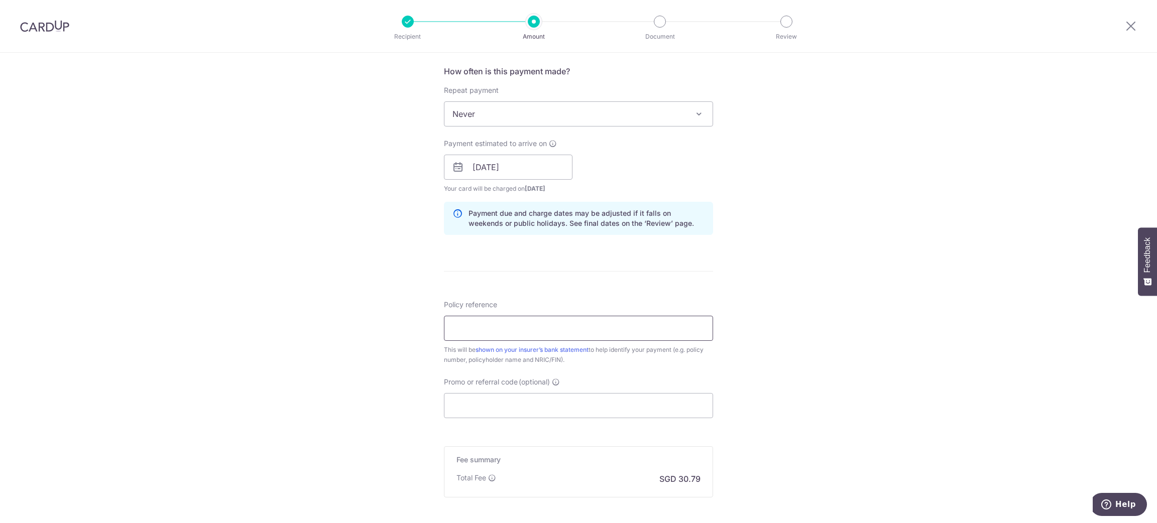
click at [590, 322] on input "Policy reference" at bounding box center [578, 328] width 269 height 25
type input "53381249 LEE GEE KIM S1552516I"
click at [813, 392] on div "Tell us more about your payment Enter payment amount SGD 1,184.40 1184.40 Selec…" at bounding box center [578, 152] width 1157 height 950
click at [533, 406] on input "Promo or referral code (optional)" at bounding box center [578, 405] width 269 height 25
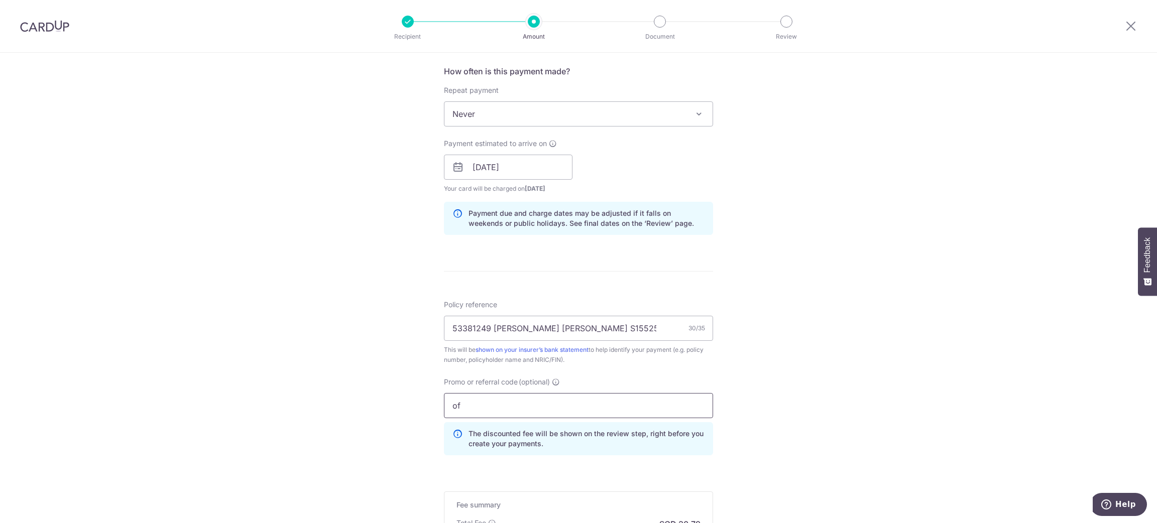
type input "o"
type input "OFF225"
click at [798, 376] on div "Tell us more about your payment Enter payment amount SGD 1,184.40 1184.40 Selec…" at bounding box center [578, 174] width 1157 height 995
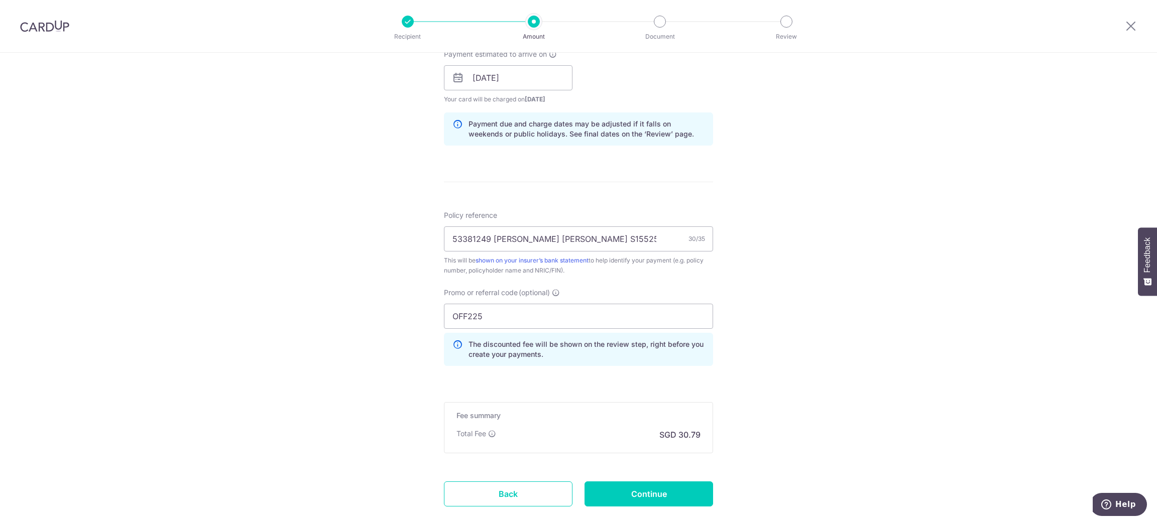
scroll to position [525, 0]
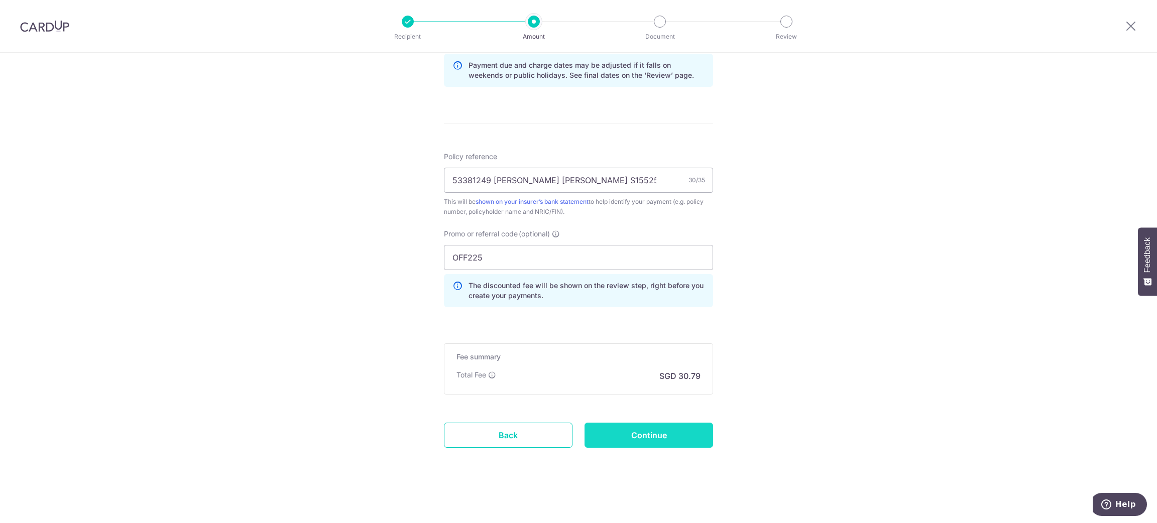
click at [683, 440] on input "Continue" at bounding box center [649, 435] width 129 height 25
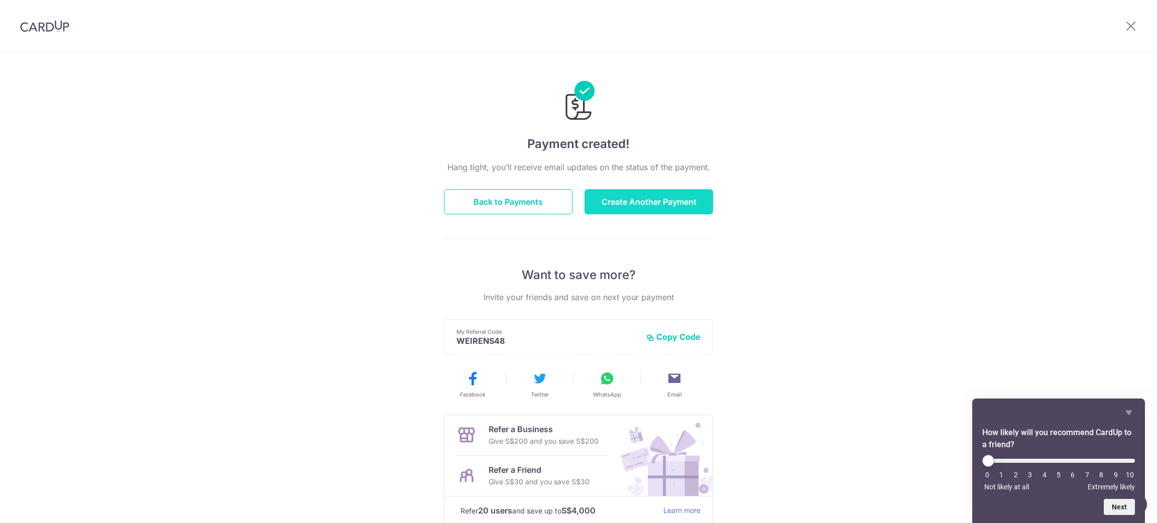
click at [640, 204] on button "Create Another Payment" at bounding box center [649, 201] width 129 height 25
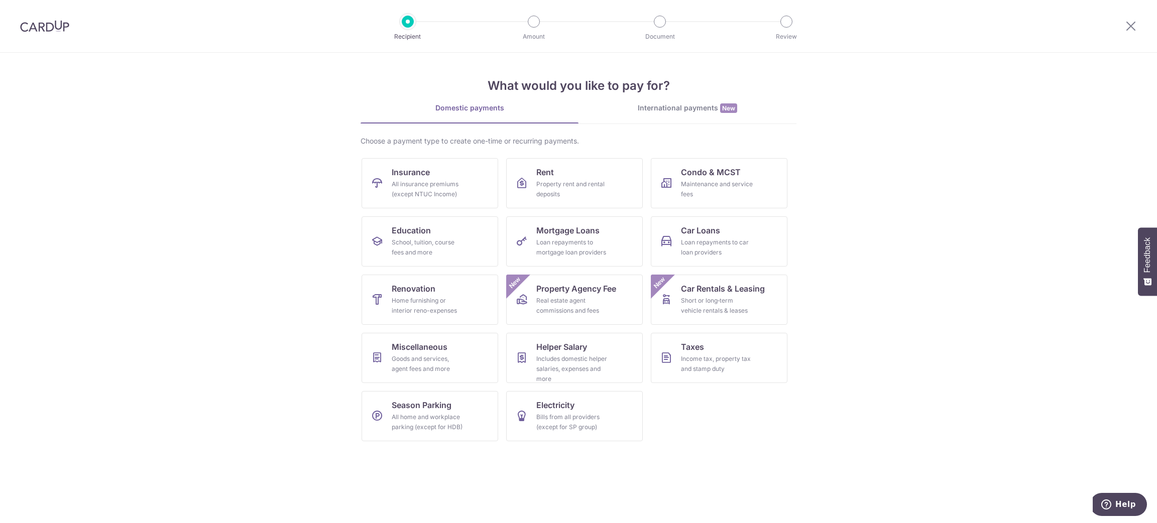
click at [49, 26] on img at bounding box center [44, 26] width 49 height 12
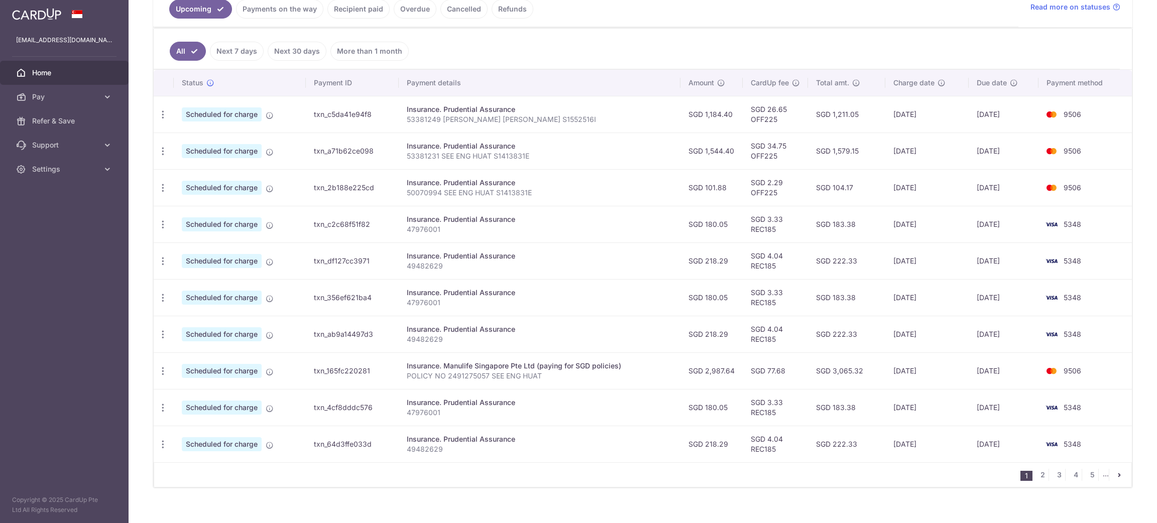
scroll to position [243, 0]
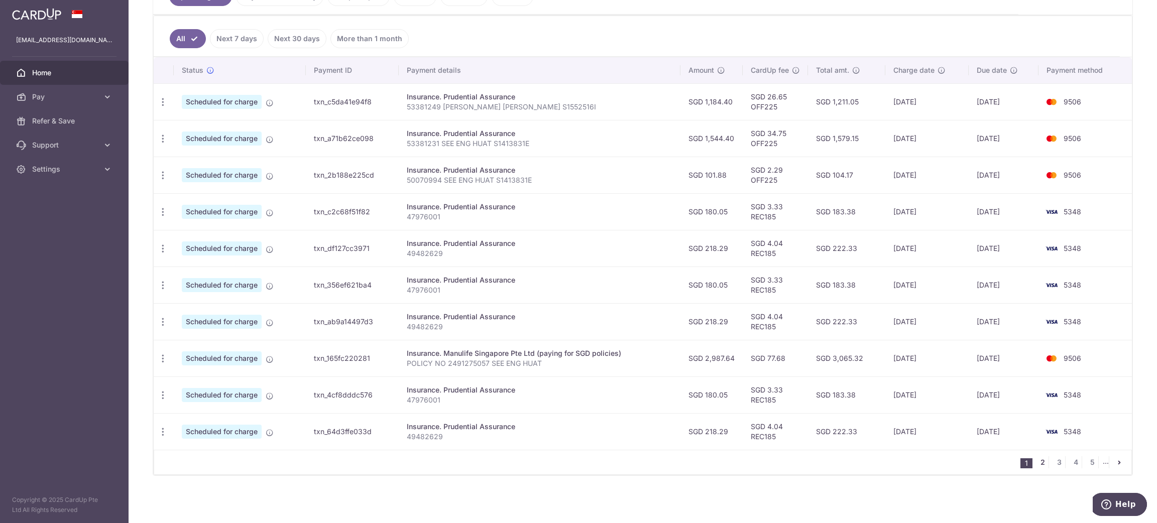
click at [1037, 464] on link "2" at bounding box center [1043, 463] width 12 height 12
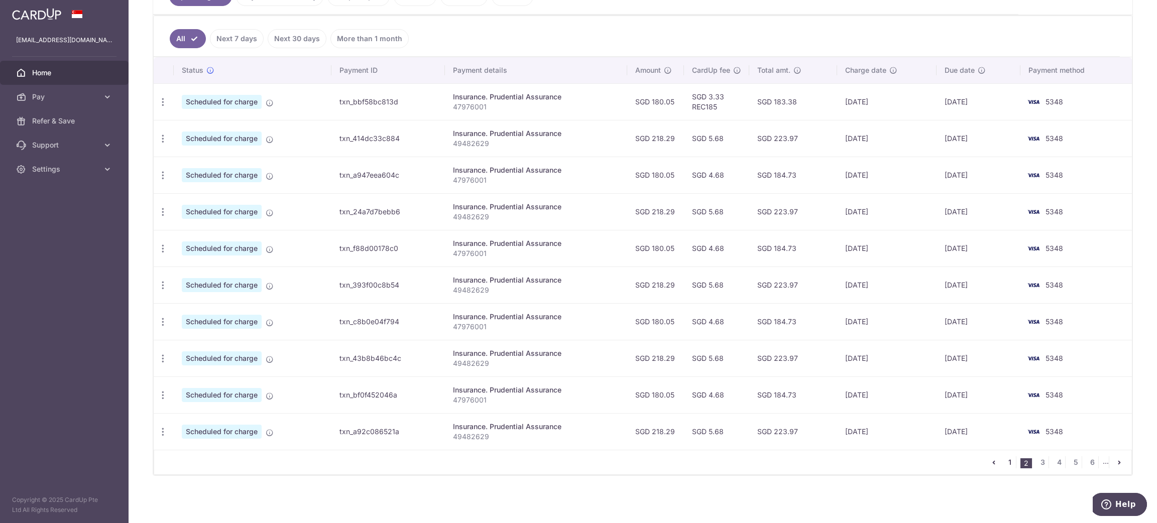
click at [1006, 464] on link "1" at bounding box center [1010, 463] width 12 height 12
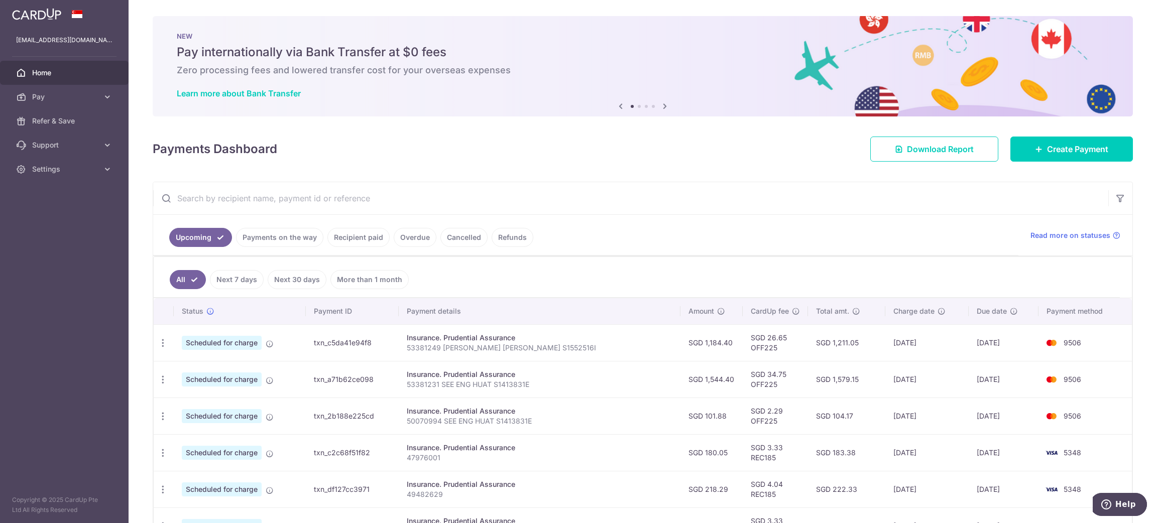
click at [356, 241] on link "Recipient paid" at bounding box center [358, 237] width 62 height 19
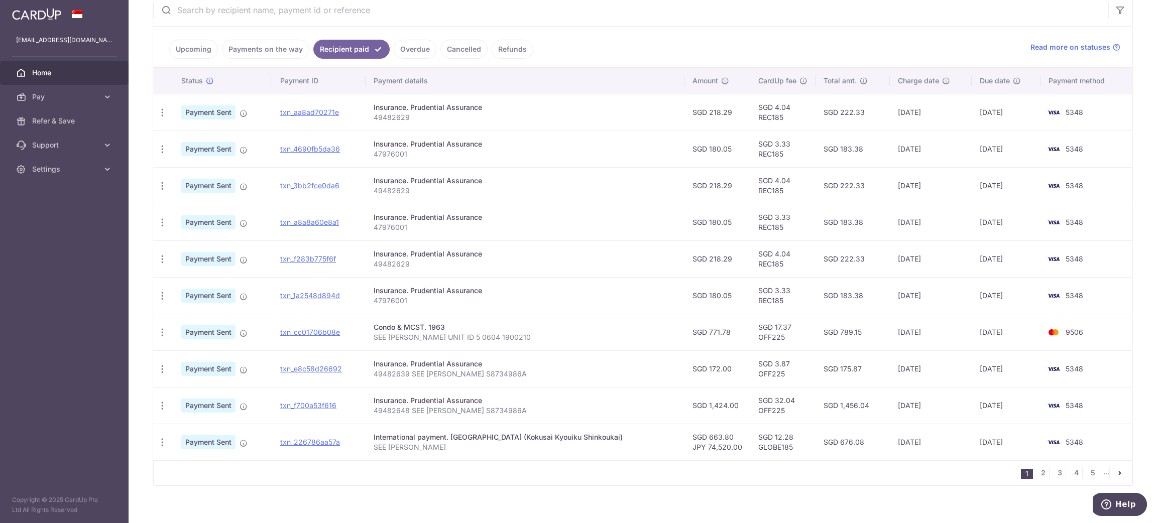
scroll to position [200, 0]
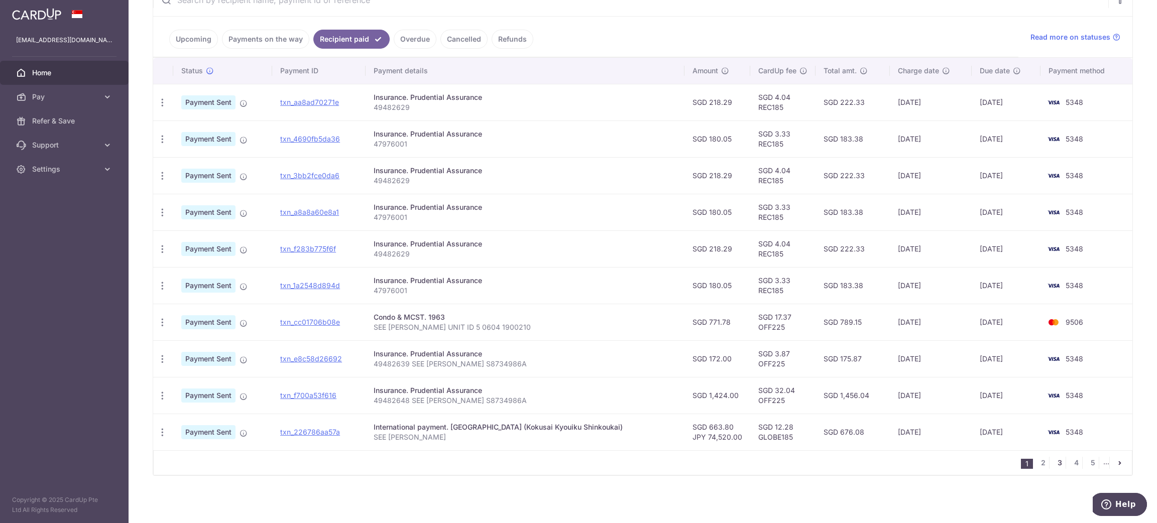
click at [1054, 464] on link "3" at bounding box center [1060, 463] width 12 height 12
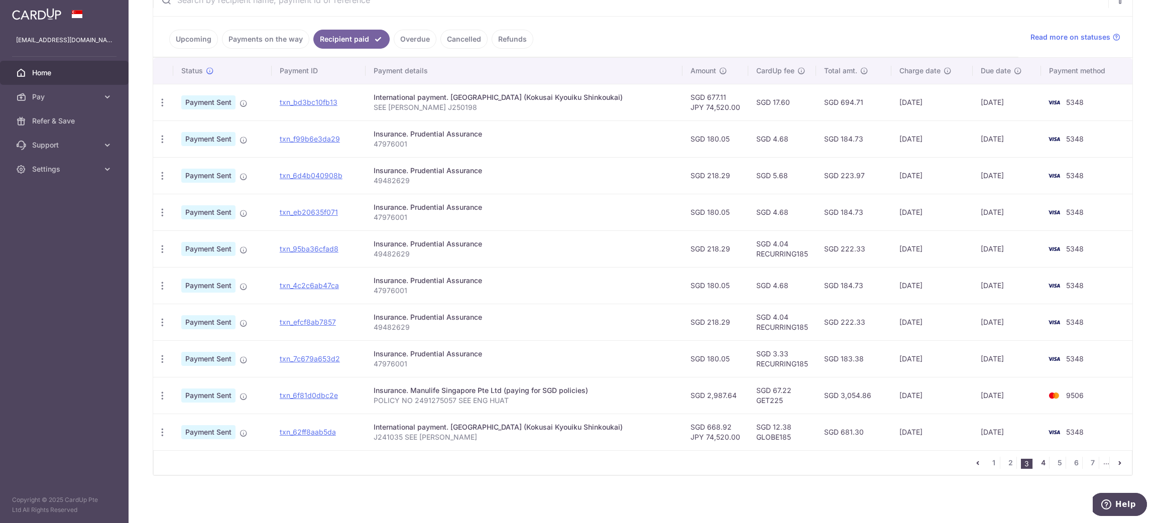
click at [1037, 461] on link "4" at bounding box center [1043, 463] width 12 height 12
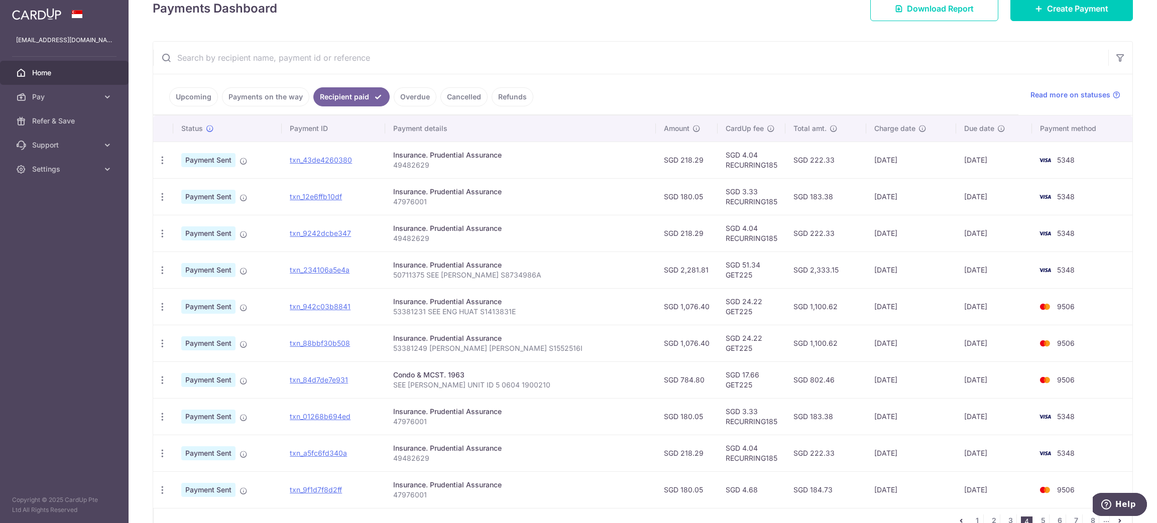
scroll to position [151, 0]
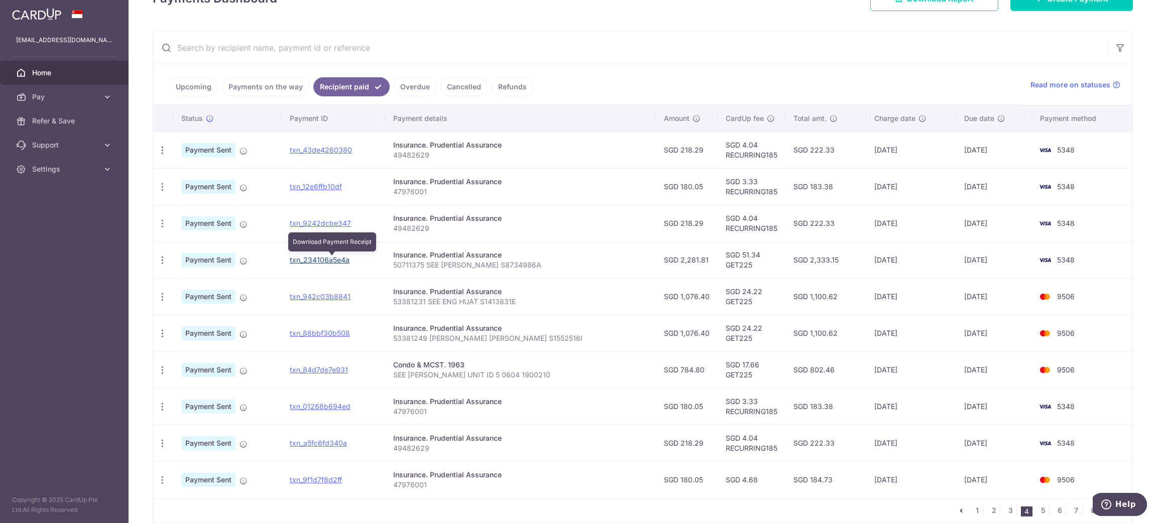
click at [327, 257] on link "txn_234106a5e4a" at bounding box center [320, 260] width 60 height 9
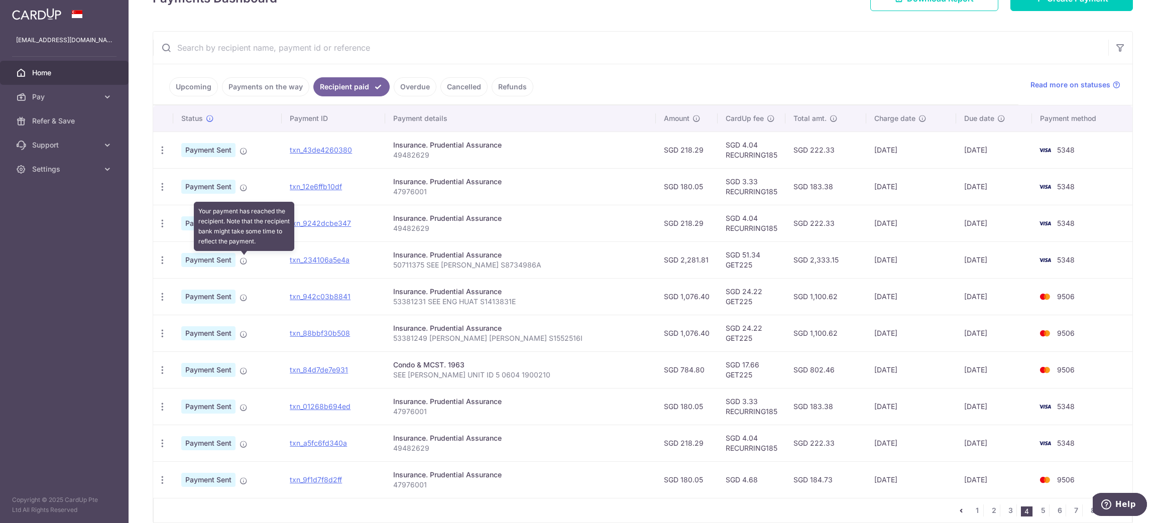
click at [244, 261] on icon at bounding box center [244, 261] width 8 height 8
click at [161, 264] on icon "button" at bounding box center [162, 260] width 11 height 11
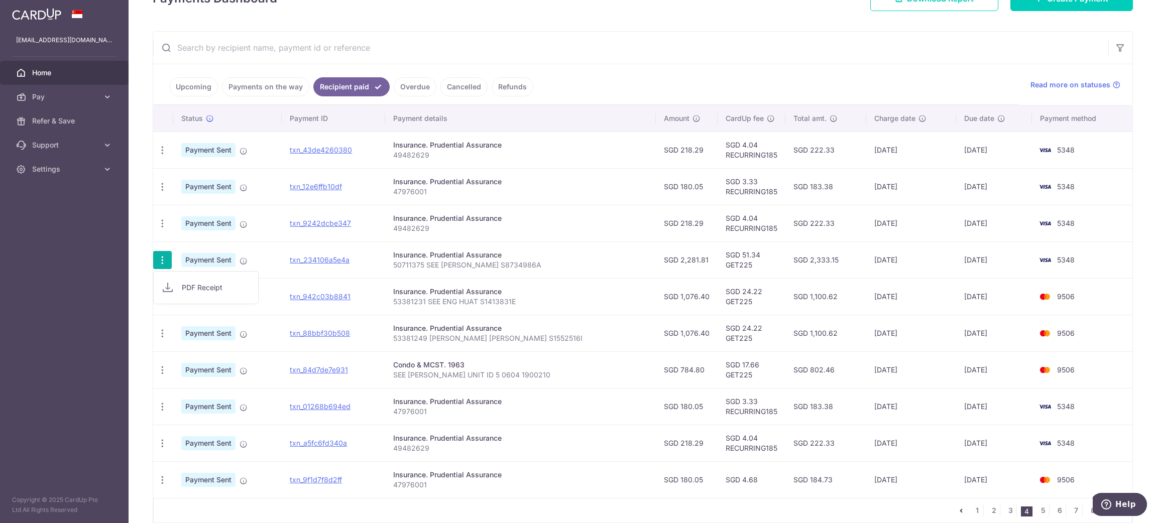
click at [195, 284] on span "PDF Receipt" at bounding box center [216, 288] width 68 height 10
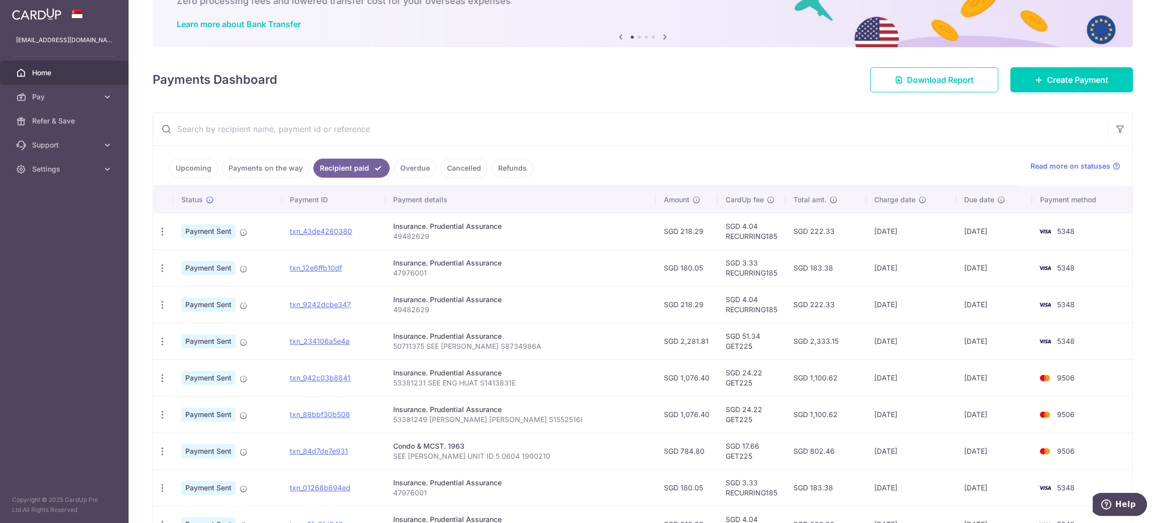
scroll to position [0, 0]
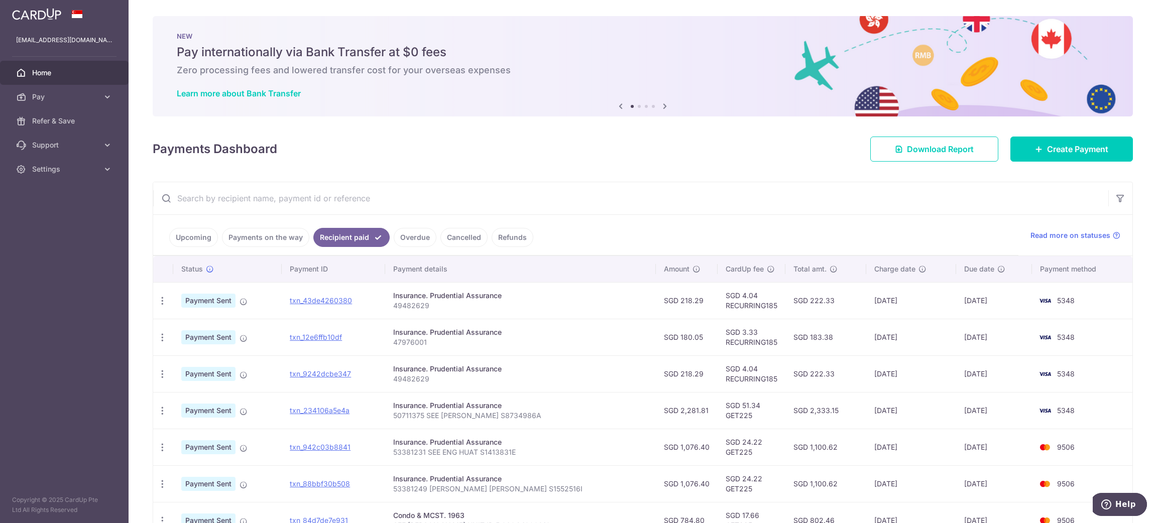
click at [68, 77] on span "Home" at bounding box center [65, 73] width 66 height 10
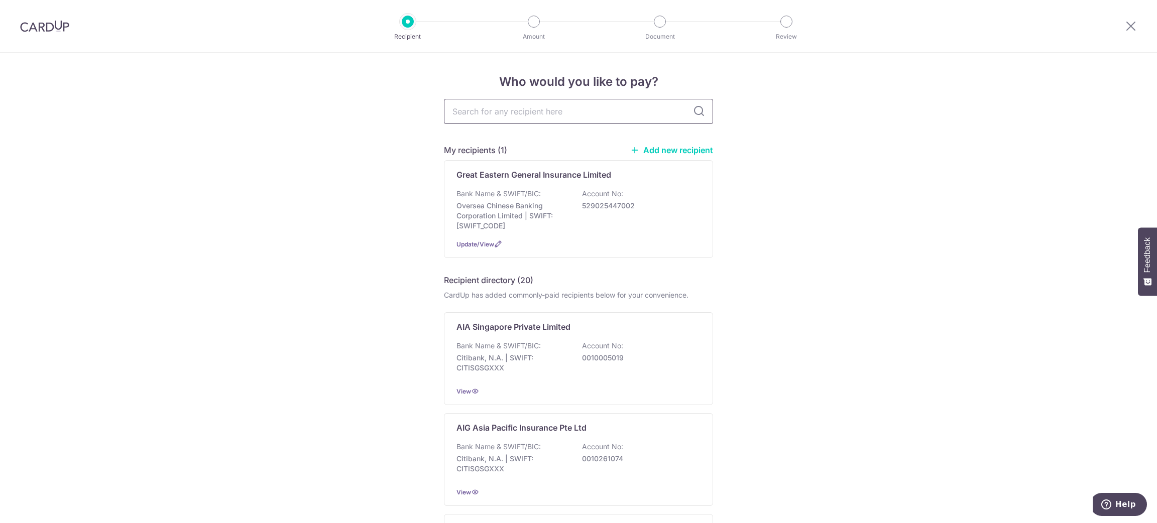
click at [573, 108] on input "text" at bounding box center [578, 111] width 269 height 25
type input "PRUDENTIAL"
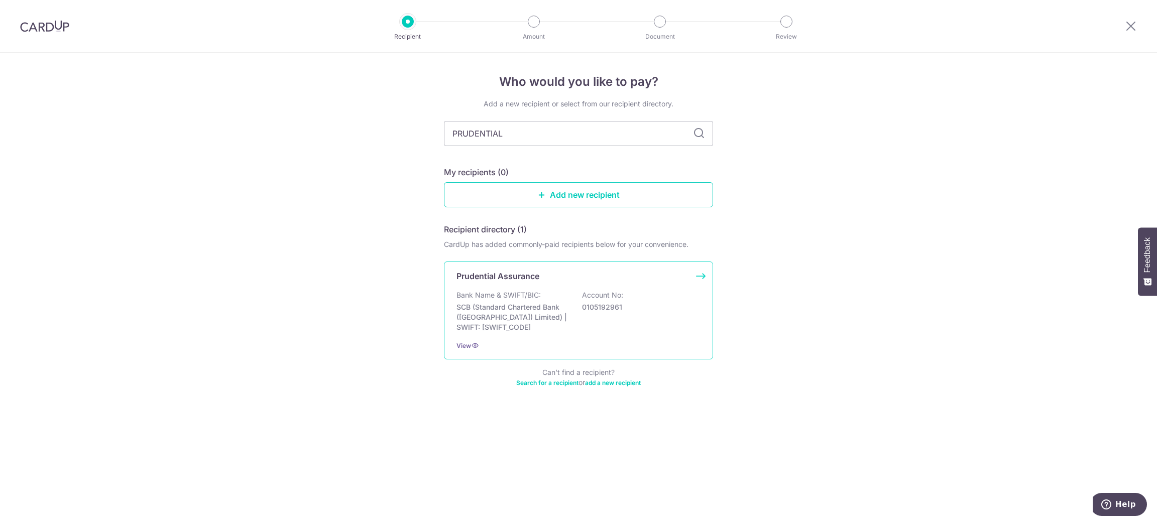
click at [565, 300] on div "Bank Name & SWIFT/BIC: SCB (Standard Chartered Bank (Singapore) Limited) | SWIF…" at bounding box center [579, 311] width 244 height 42
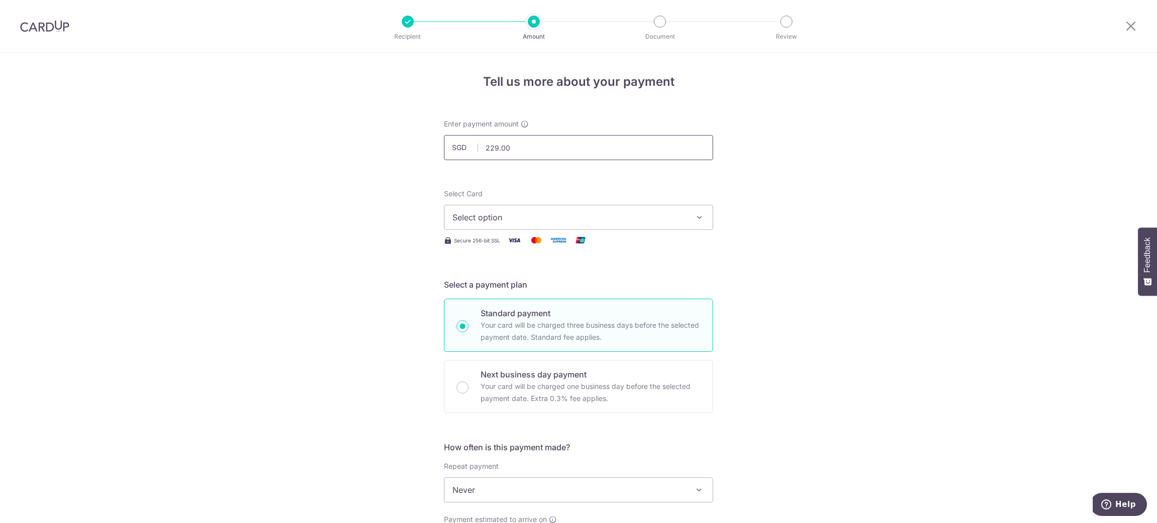
drag, startPoint x: 528, startPoint y: 149, endPoint x: 346, endPoint y: 134, distance: 182.9
click at [346, 134] on div "Tell us more about your payment Enter payment amount SGD 229.00 229.00 Select C…" at bounding box center [578, 507] width 1157 height 909
paste input ",281.81"
click at [517, 218] on span "Select option" at bounding box center [570, 217] width 234 height 12
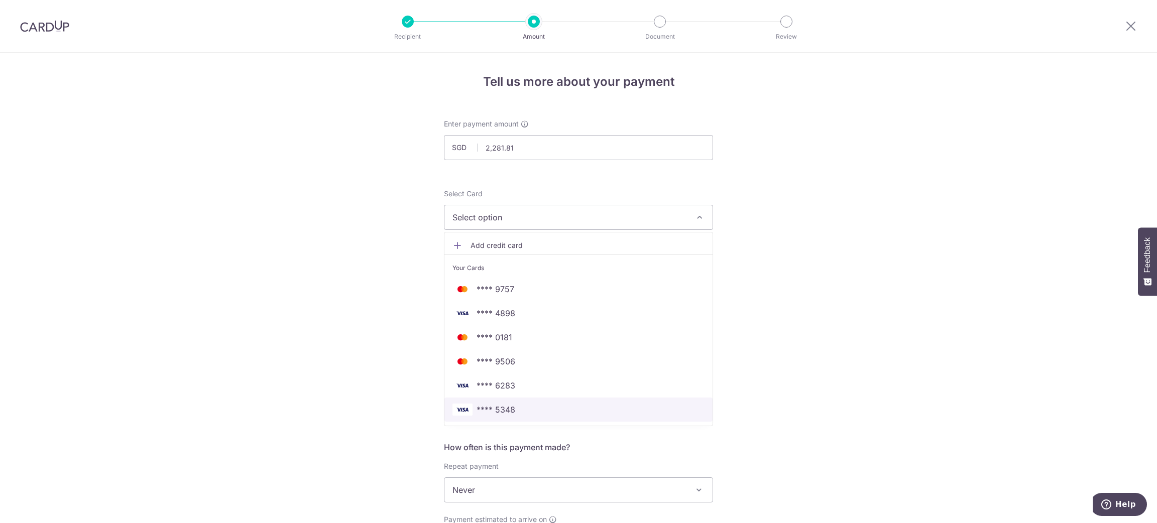
drag, startPoint x: 563, startPoint y: 417, endPoint x: 563, endPoint y: 407, distance: 10.5
click at [563, 417] on link "**** 5348" at bounding box center [579, 410] width 268 height 24
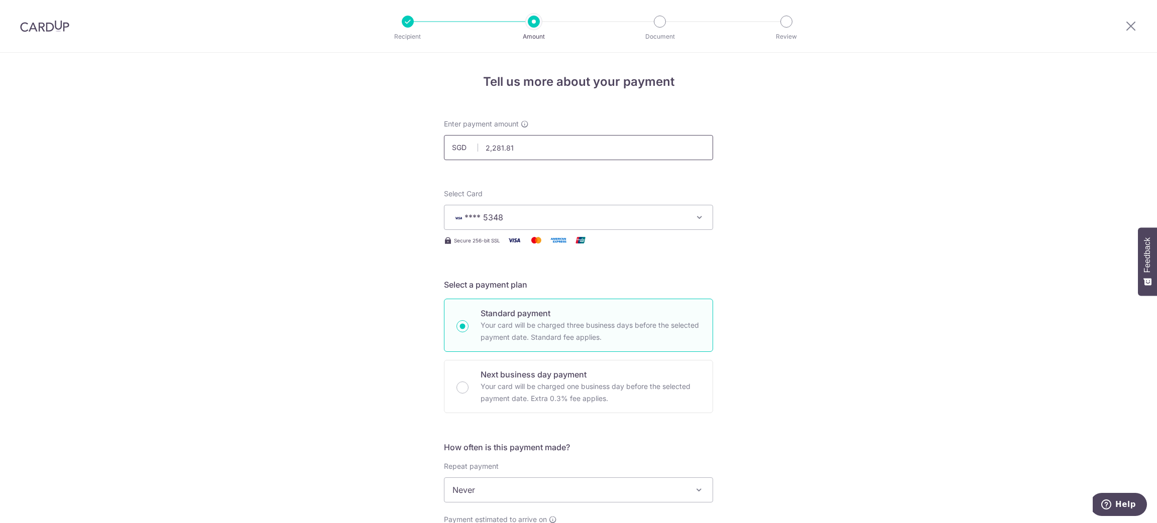
click at [546, 152] on input "2,281.81" at bounding box center [578, 147] width 269 height 25
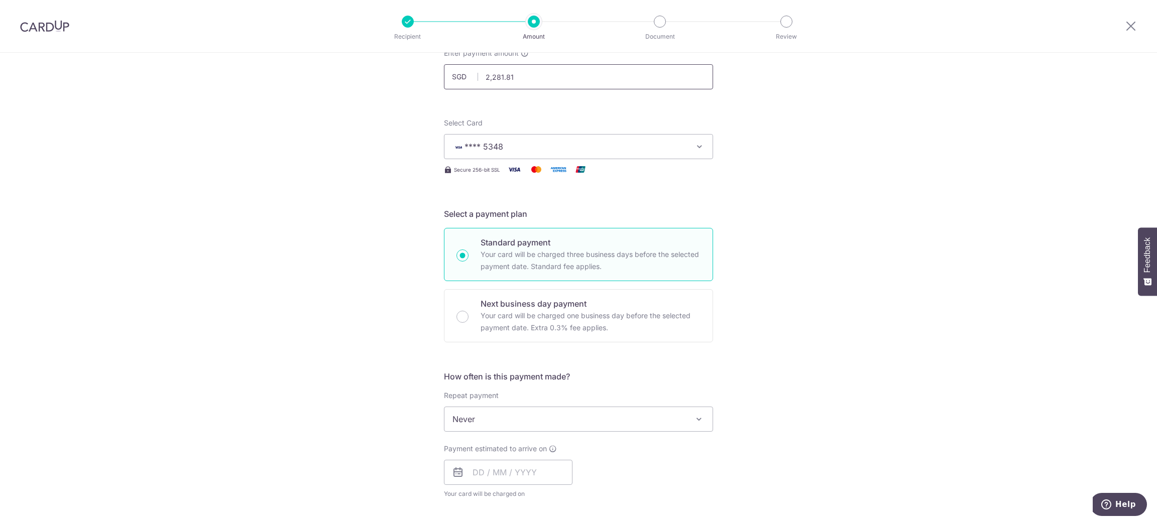
scroll to position [151, 0]
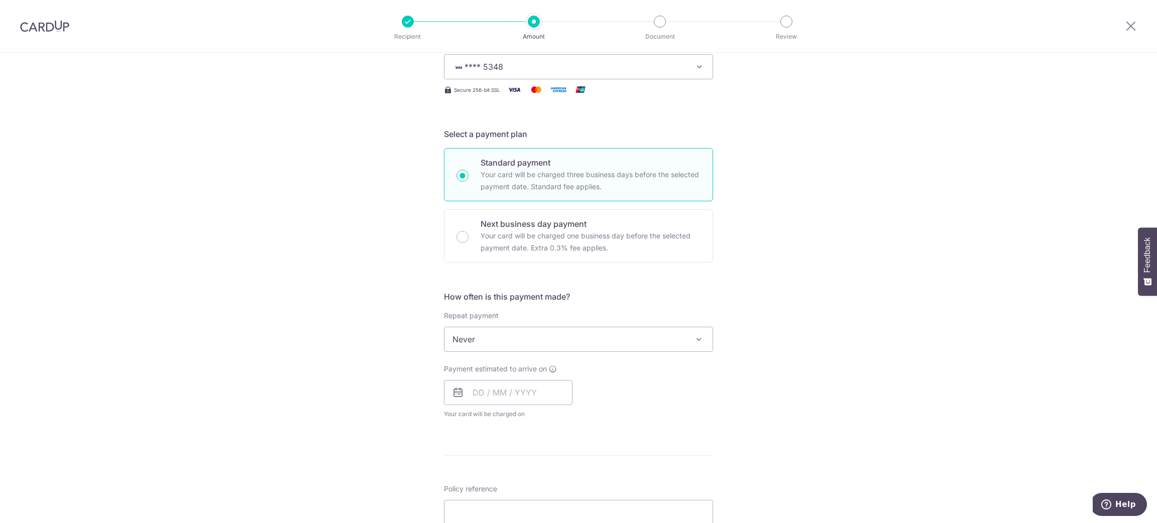
type input "2,281.81"
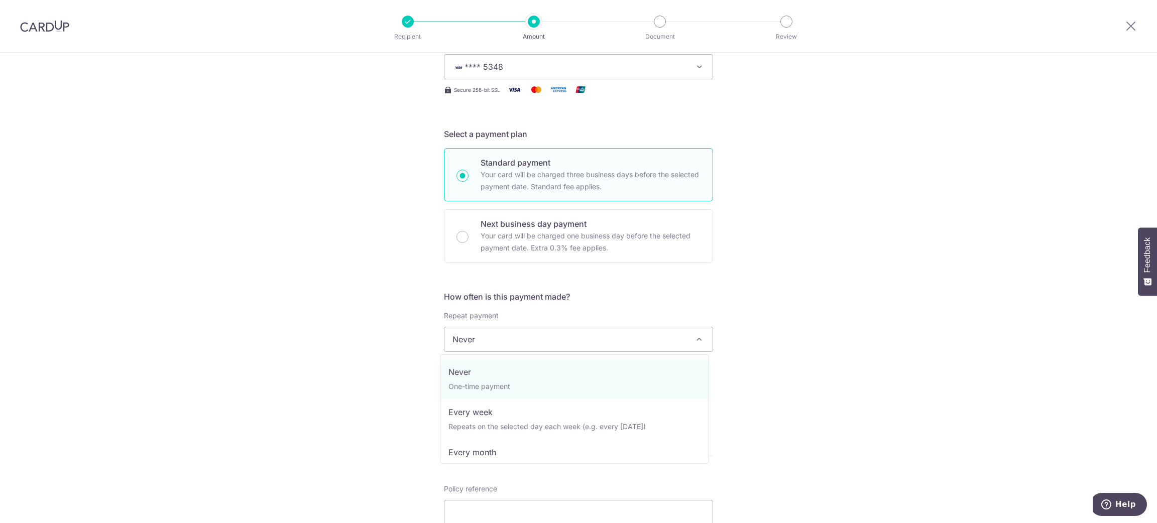
click at [550, 340] on span "Never" at bounding box center [579, 339] width 268 height 24
click at [839, 344] on div "Tell us more about your payment Enter payment amount SGD 2,281.81 2281.81 Selec…" at bounding box center [578, 356] width 1157 height 909
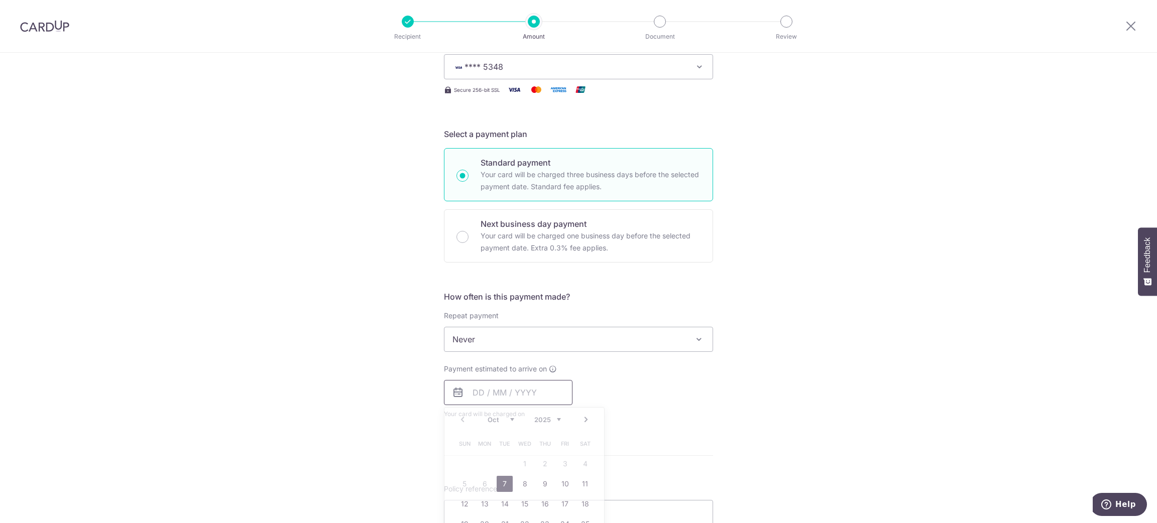
click at [514, 390] on input "text" at bounding box center [508, 392] width 129 height 25
click at [499, 486] on link "7" at bounding box center [505, 484] width 16 height 16
type input "07/10/2025"
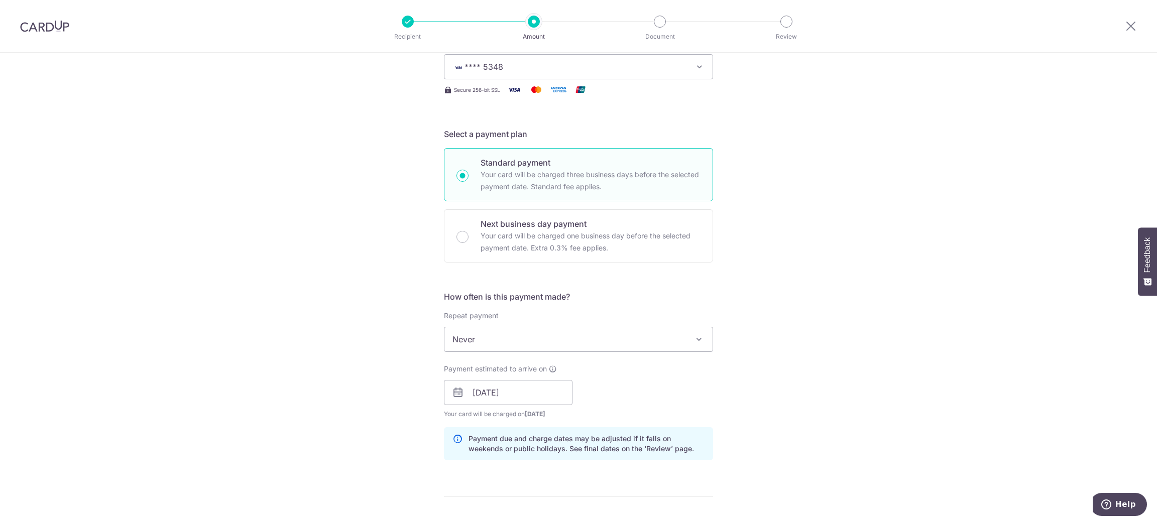
click at [767, 415] on div "Tell us more about your payment Enter payment amount SGD 2,281.81 2281.81 Selec…" at bounding box center [578, 377] width 1157 height 950
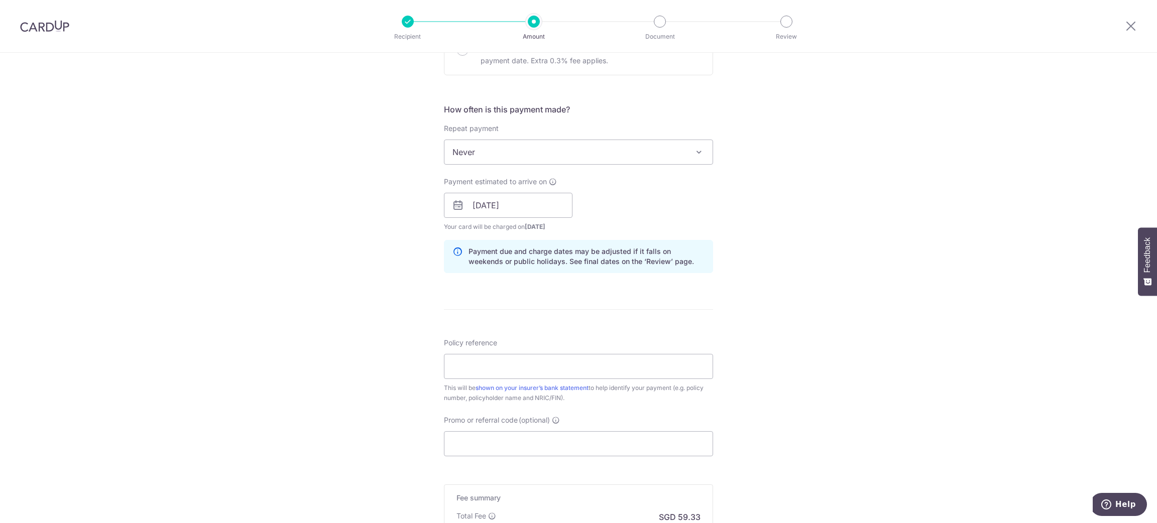
scroll to position [452, 0]
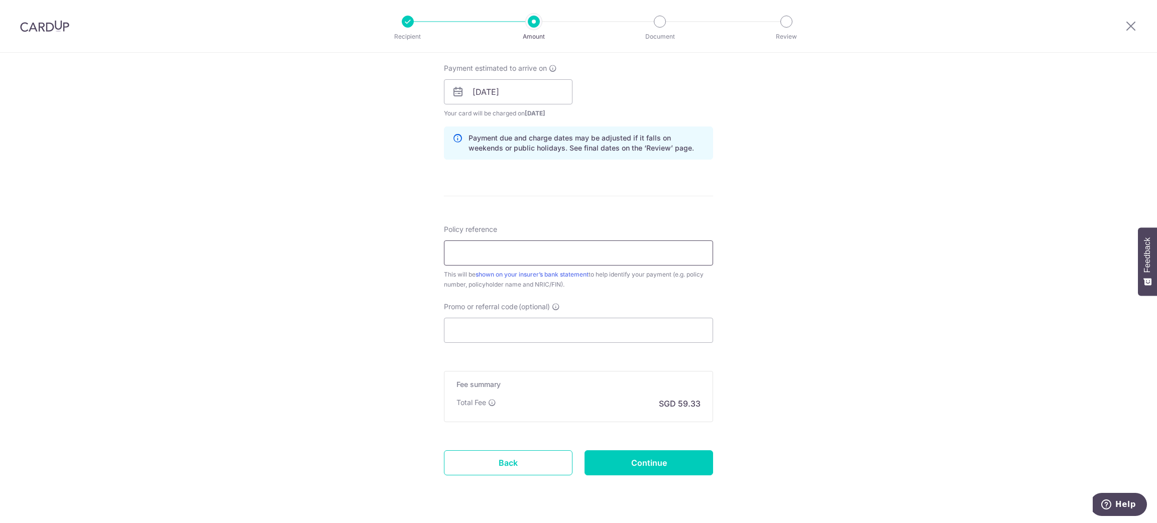
click at [546, 249] on input "Policy reference" at bounding box center [578, 253] width 269 height 25
paste input "50711375"
type input "50711375"
type input "4"
type input "50711375 SEE WEI REN S8734986A"
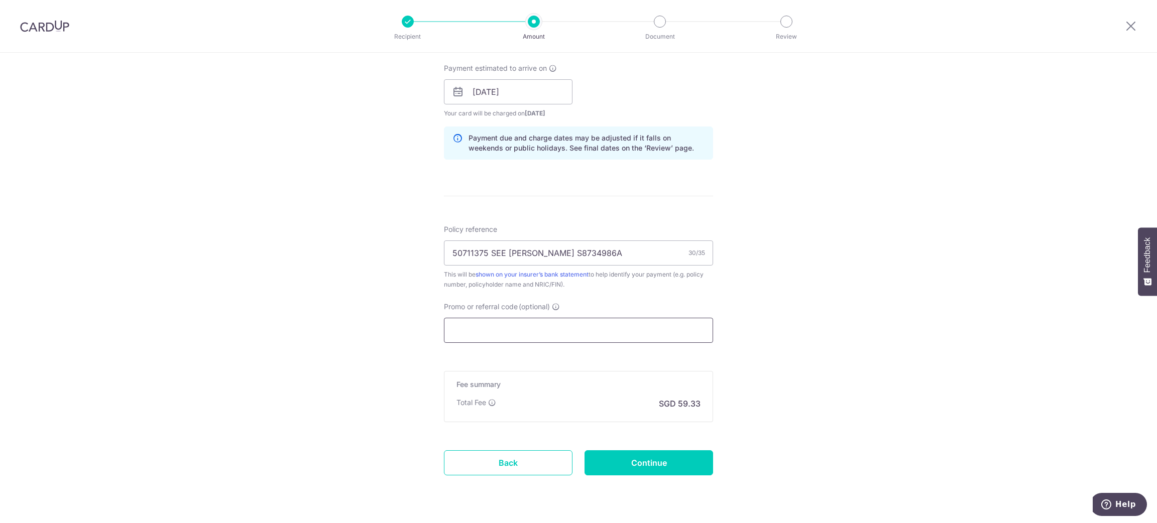
click at [514, 336] on input "Promo or referral code (optional)" at bounding box center [578, 330] width 269 height 25
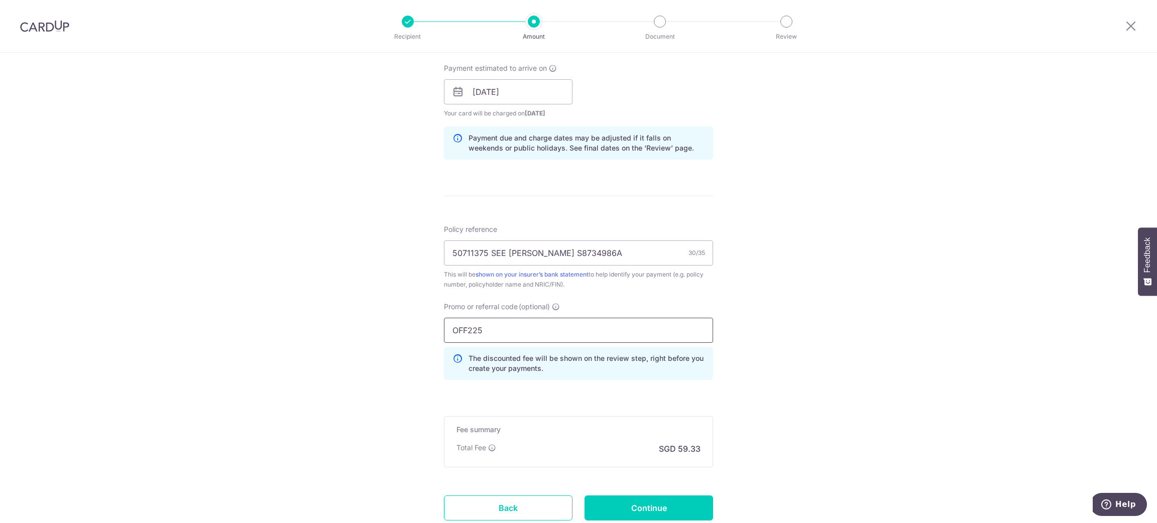
type input "OFF225"
click at [724, 333] on div "Tell us more about your payment Enter payment amount SGD 2,281.81 2281.81 Selec…" at bounding box center [578, 98] width 1157 height 995
click at [670, 504] on input "Continue" at bounding box center [649, 508] width 129 height 25
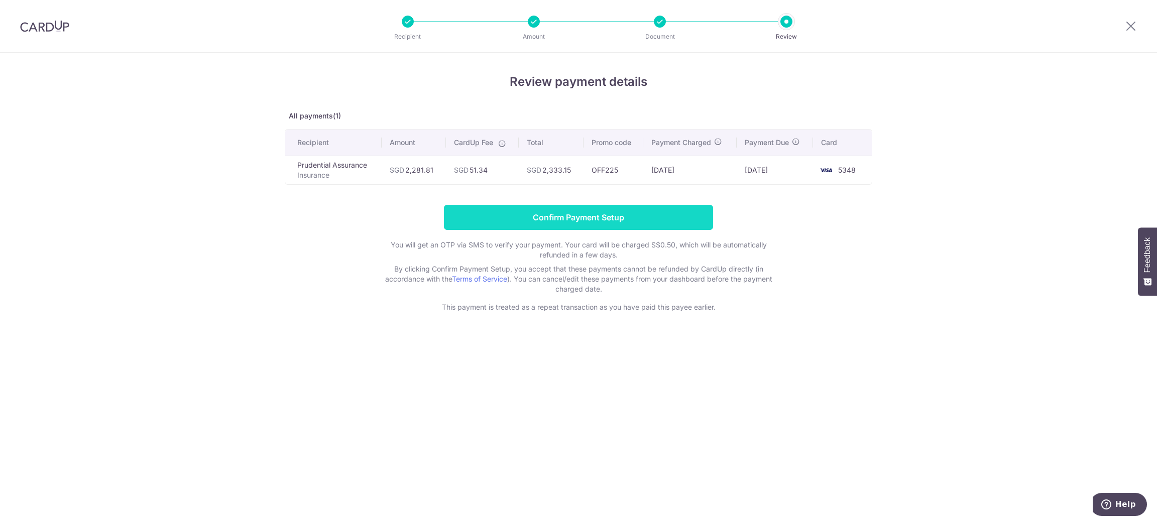
click at [623, 222] on input "Confirm Payment Setup" at bounding box center [578, 217] width 269 height 25
